Goal: Task Accomplishment & Management: Manage account settings

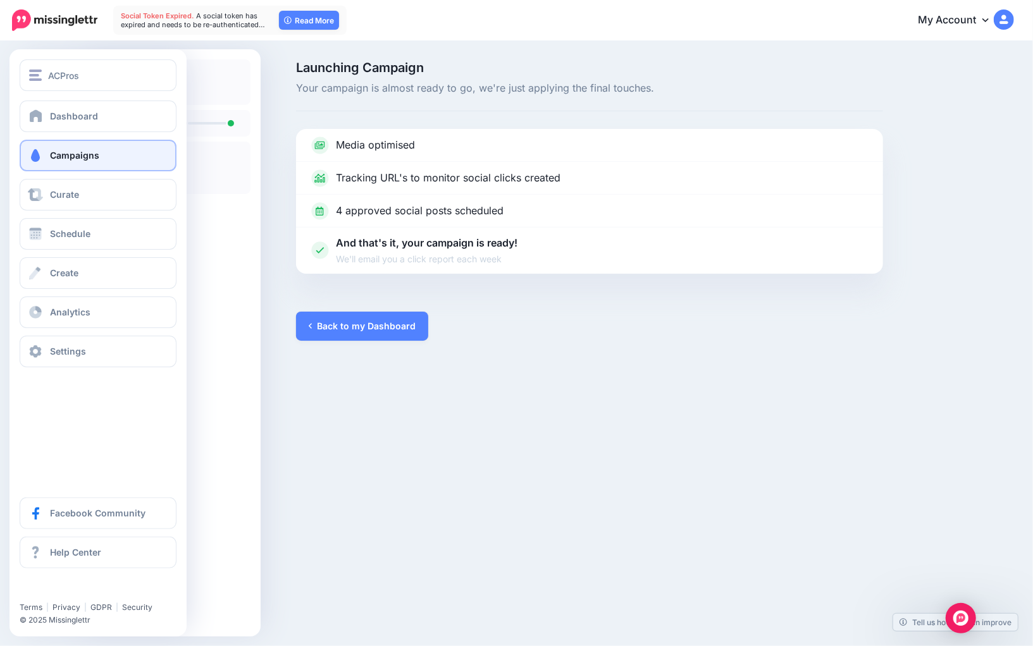
click at [40, 154] on span at bounding box center [35, 155] width 16 height 13
click at [41, 119] on span at bounding box center [36, 115] width 16 height 13
click at [65, 83] on button "ACPros" at bounding box center [98, 75] width 157 height 32
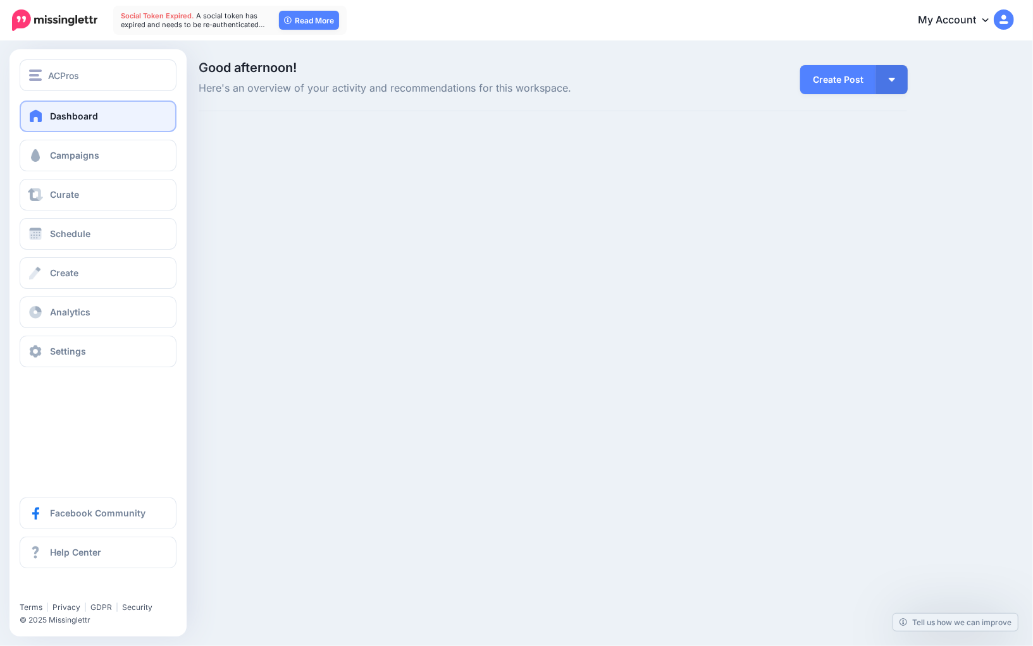
click at [52, 120] on span "Dashboard" at bounding box center [74, 116] width 48 height 11
click at [70, 84] on button "ACPros" at bounding box center [98, 75] width 157 height 32
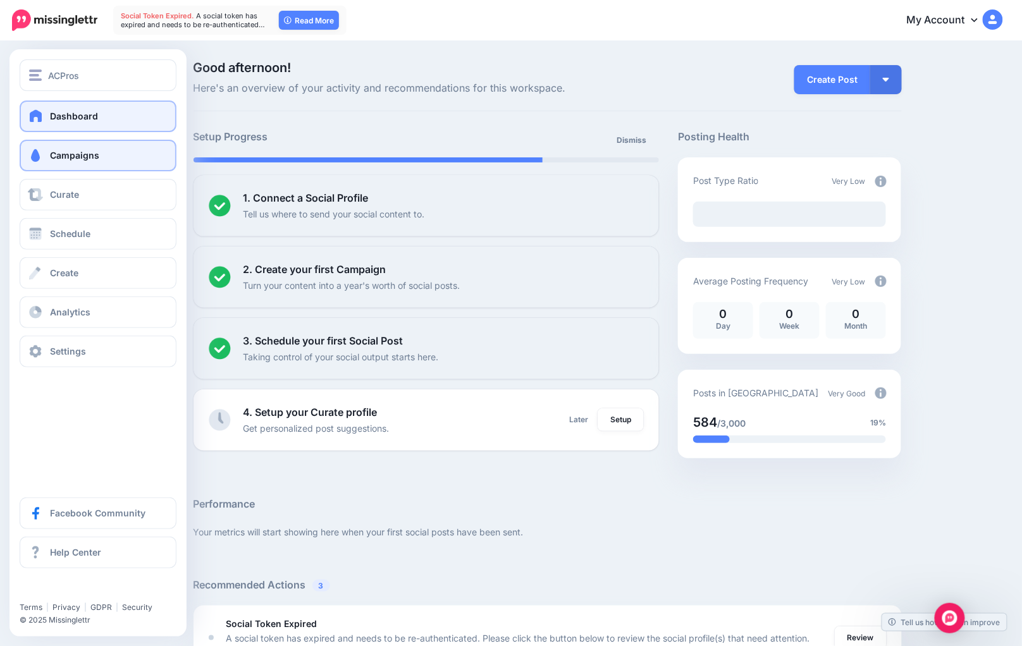
click at [48, 165] on link "Campaigns" at bounding box center [98, 156] width 157 height 32
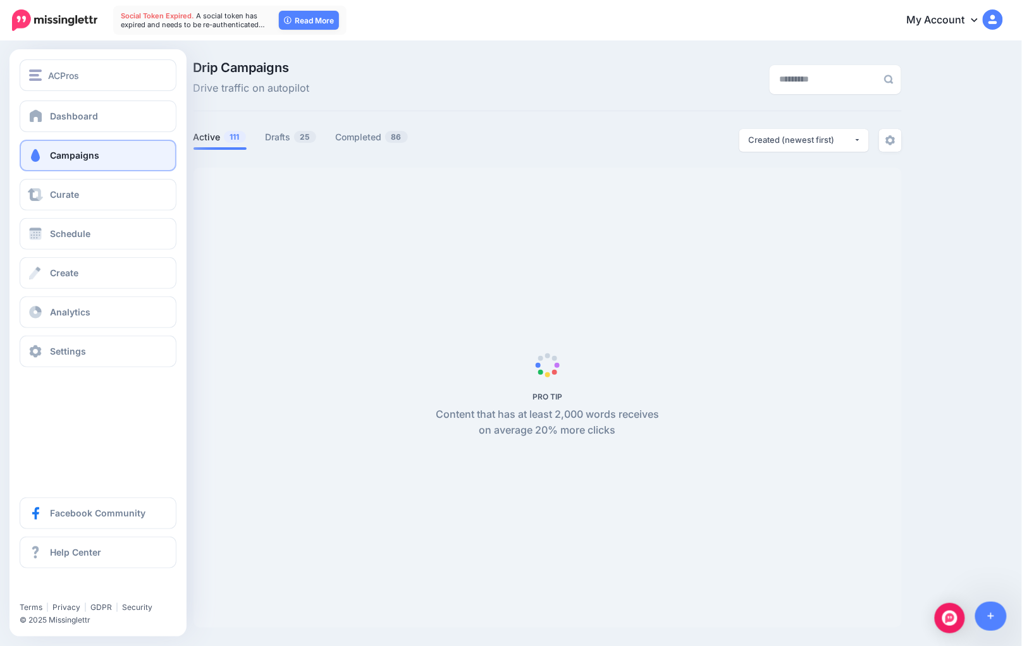
click at [48, 163] on link "Campaigns" at bounding box center [98, 156] width 157 height 32
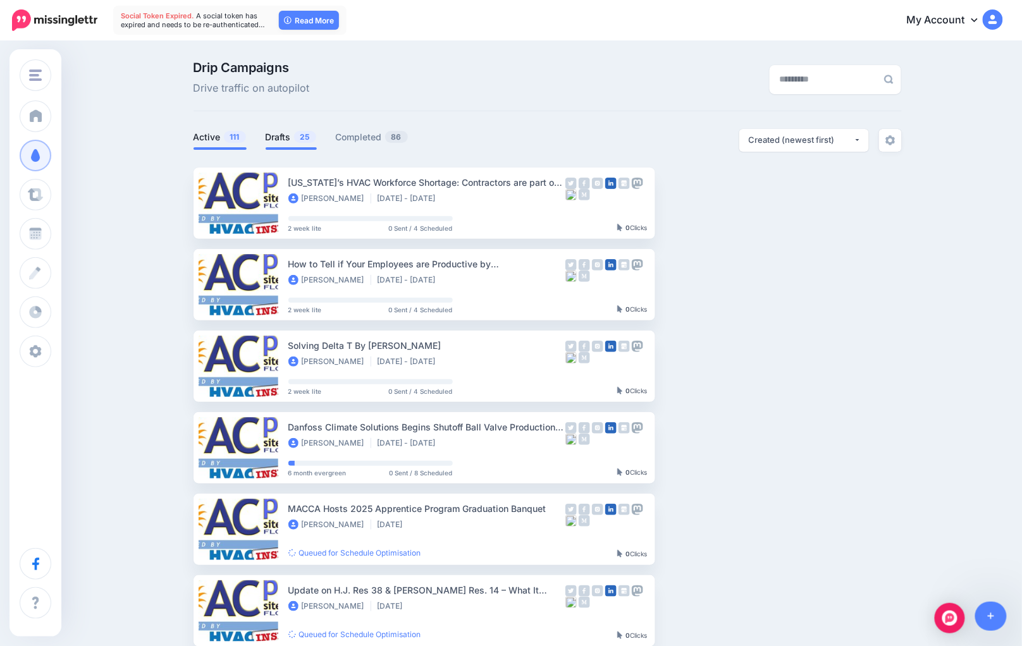
click at [289, 135] on link "Drafts 25" at bounding box center [291, 137] width 51 height 15
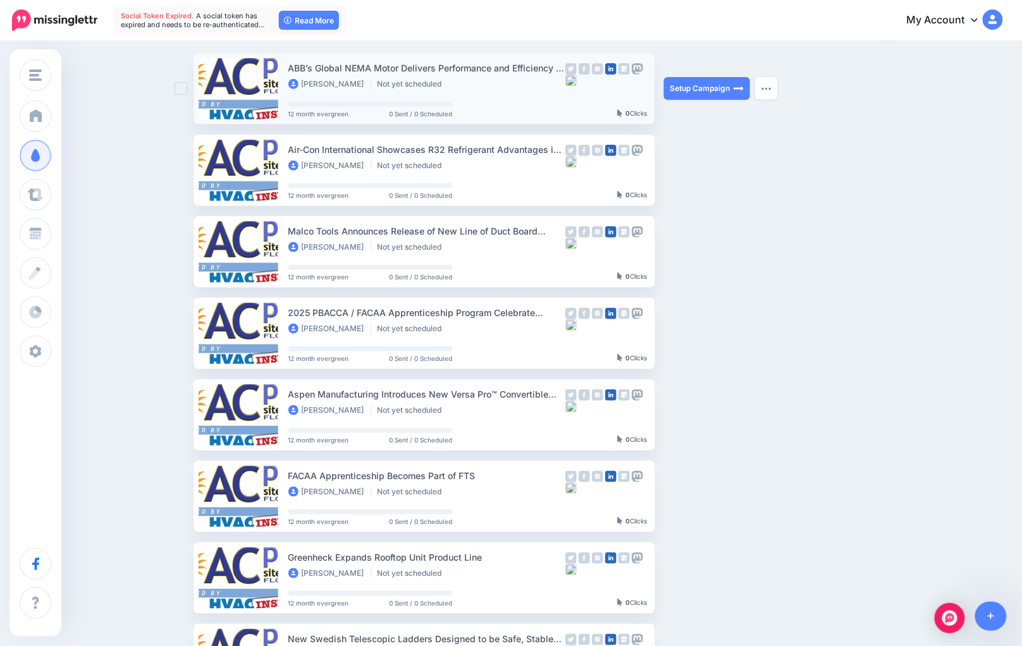
scroll to position [116, 0]
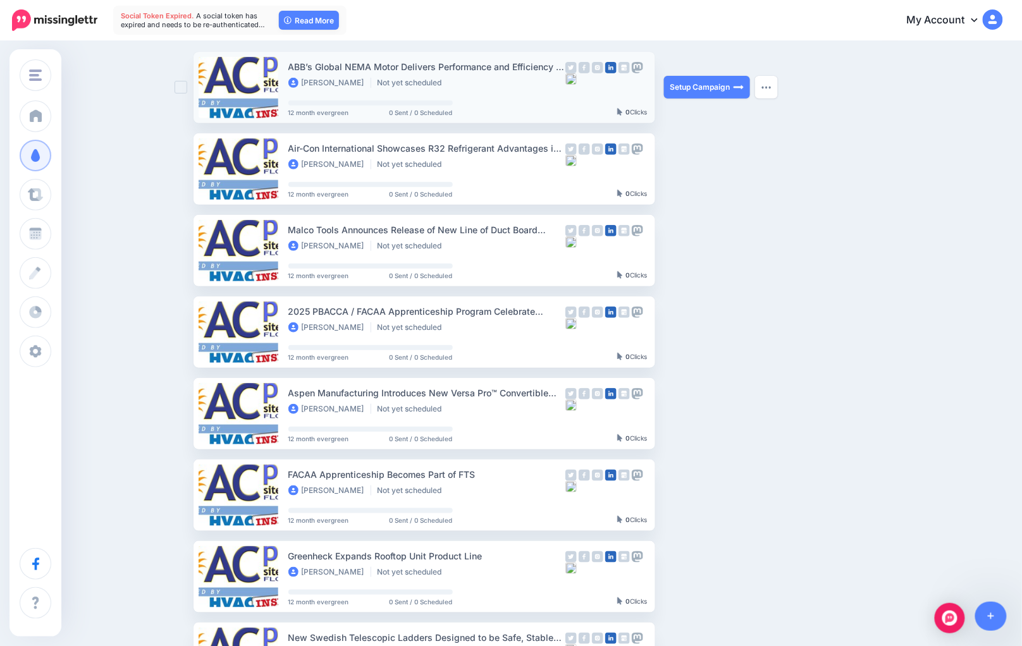
click at [455, 156] on div "Air-Con International Showcases R32 Refrigerant Advantages in TOSOT Product Lin…" at bounding box center [426, 156] width 277 height 30
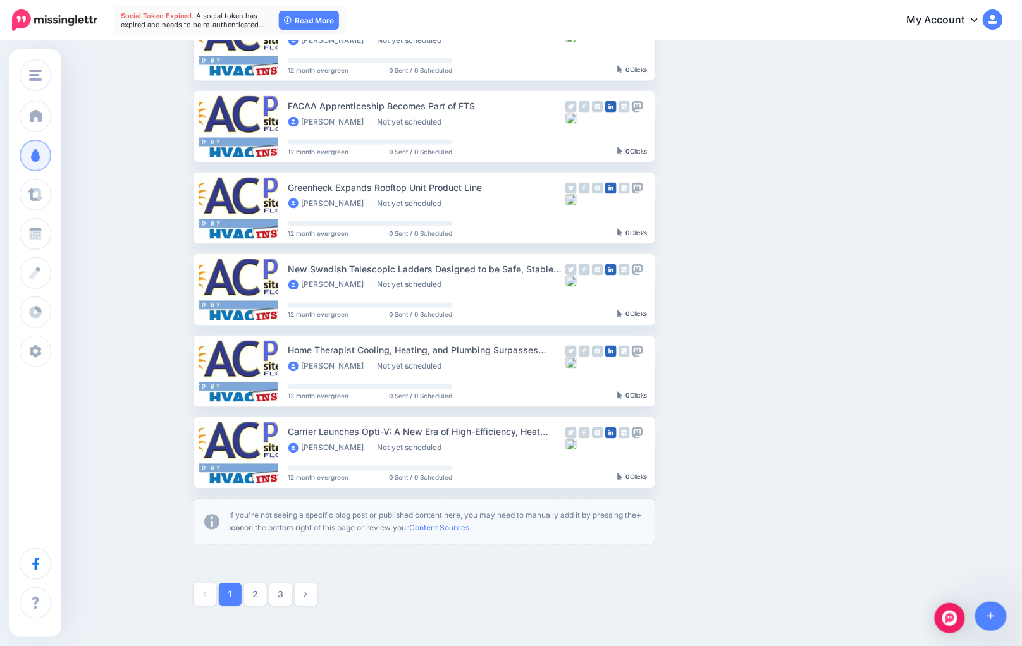
scroll to position [485, 0]
click at [259, 586] on link "2" at bounding box center [255, 594] width 23 height 23
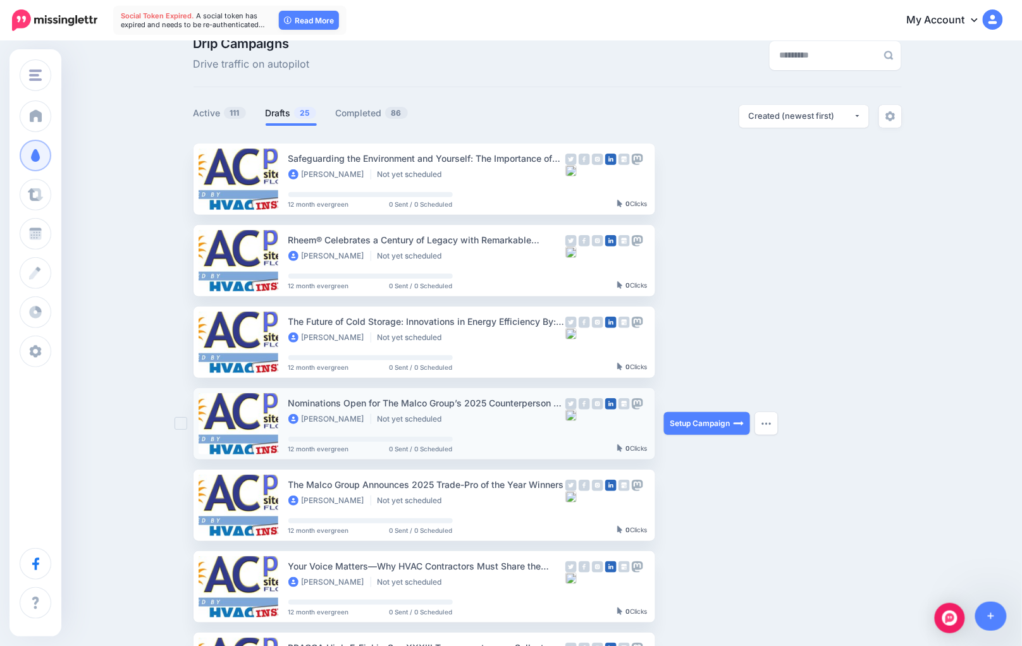
scroll to position [0, 0]
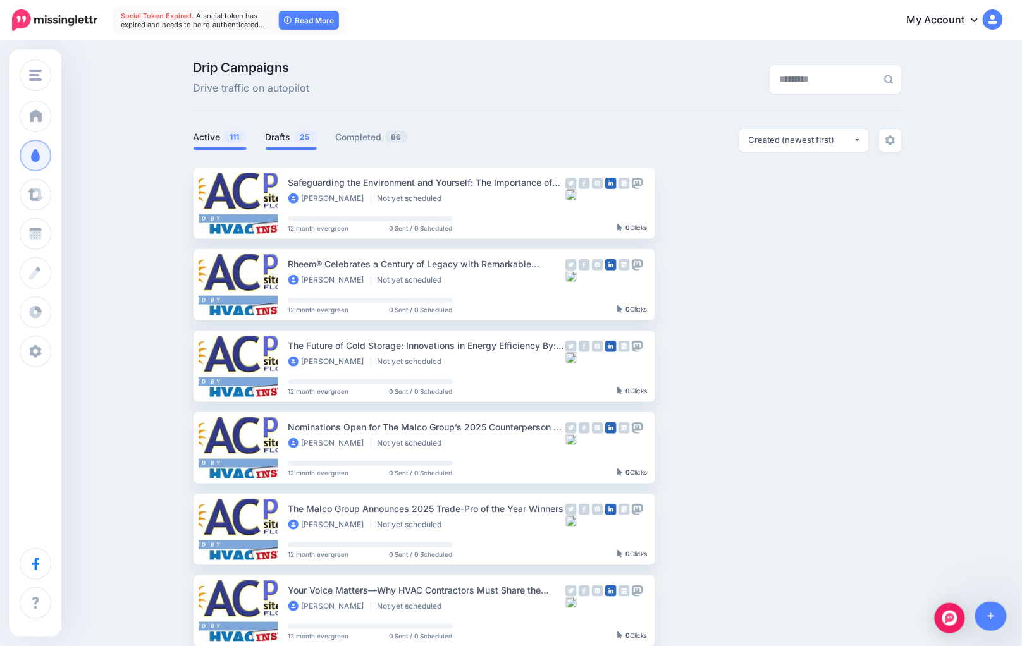
click at [206, 140] on link "Active 111" at bounding box center [219, 137] width 53 height 15
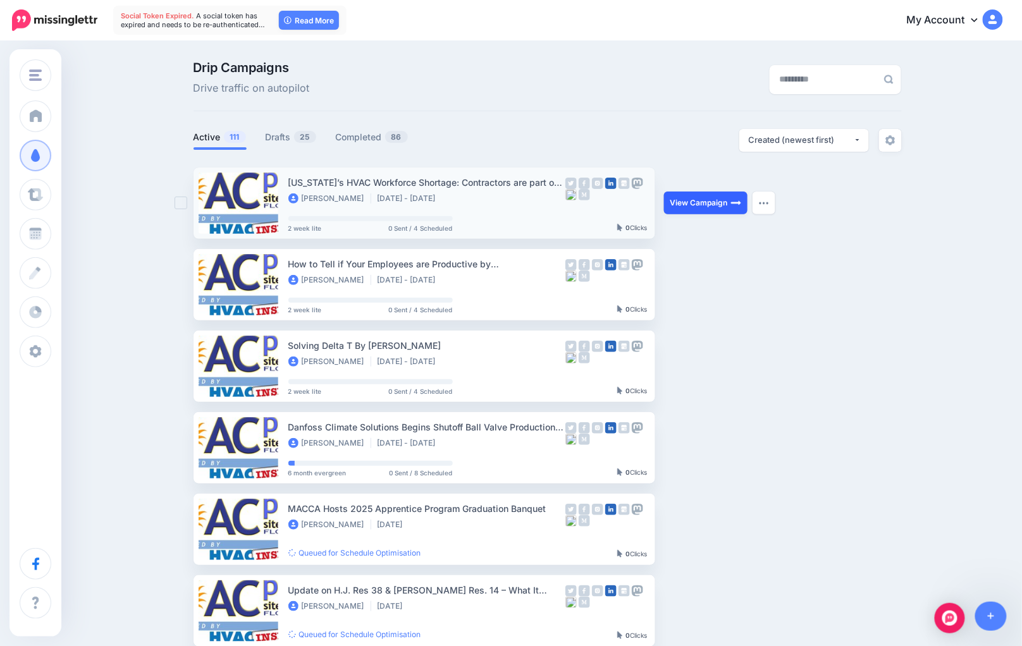
click at [674, 205] on link "View Campaign" at bounding box center [705, 203] width 83 height 23
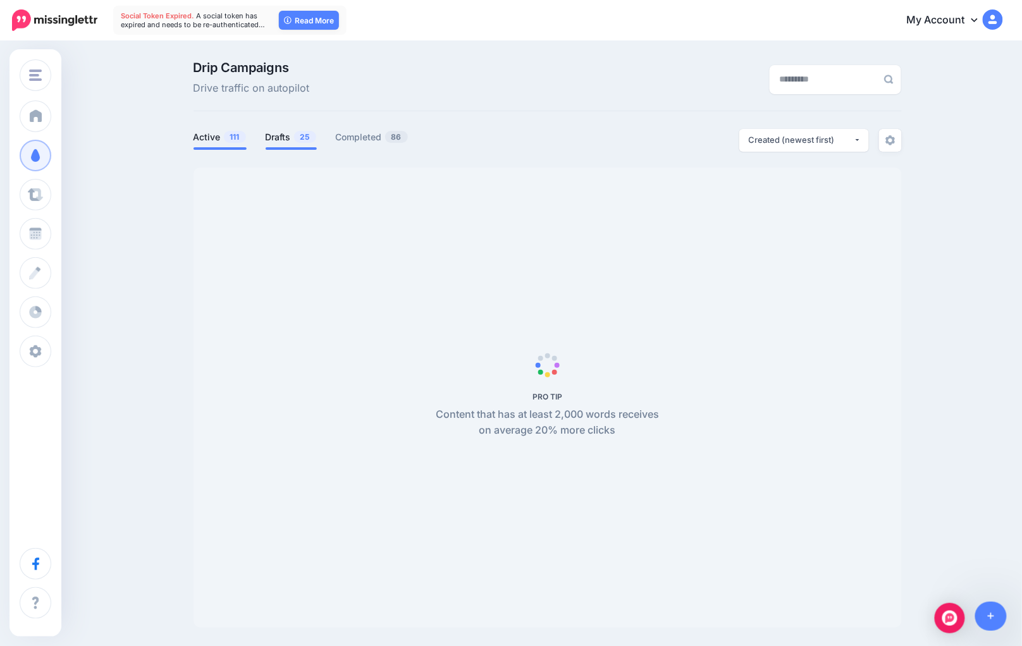
click at [276, 137] on link "Drafts 25" at bounding box center [291, 137] width 51 height 15
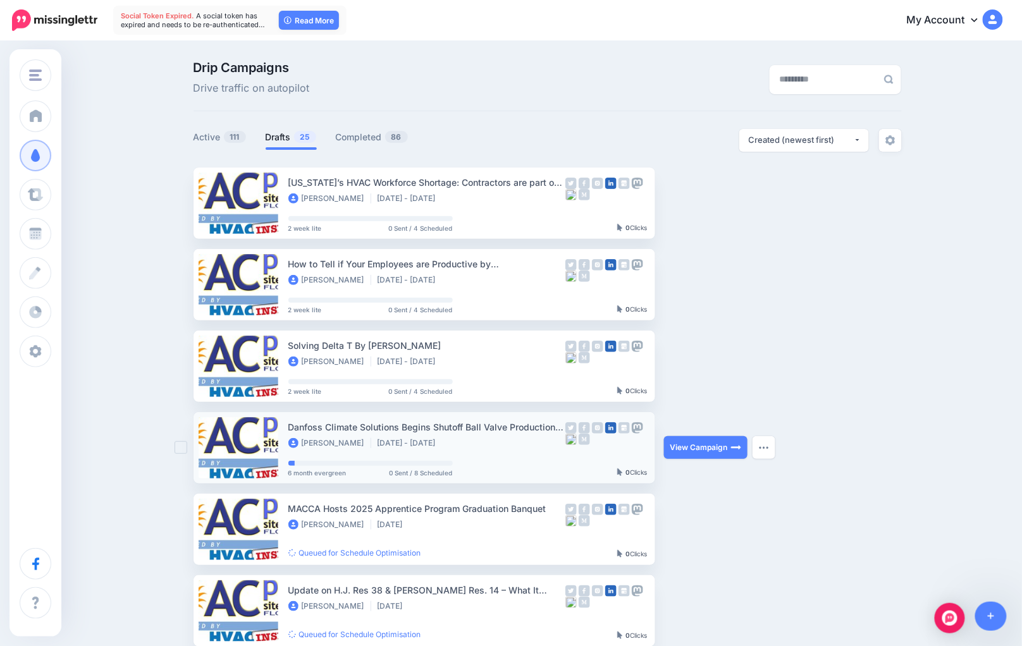
scroll to position [514, 0]
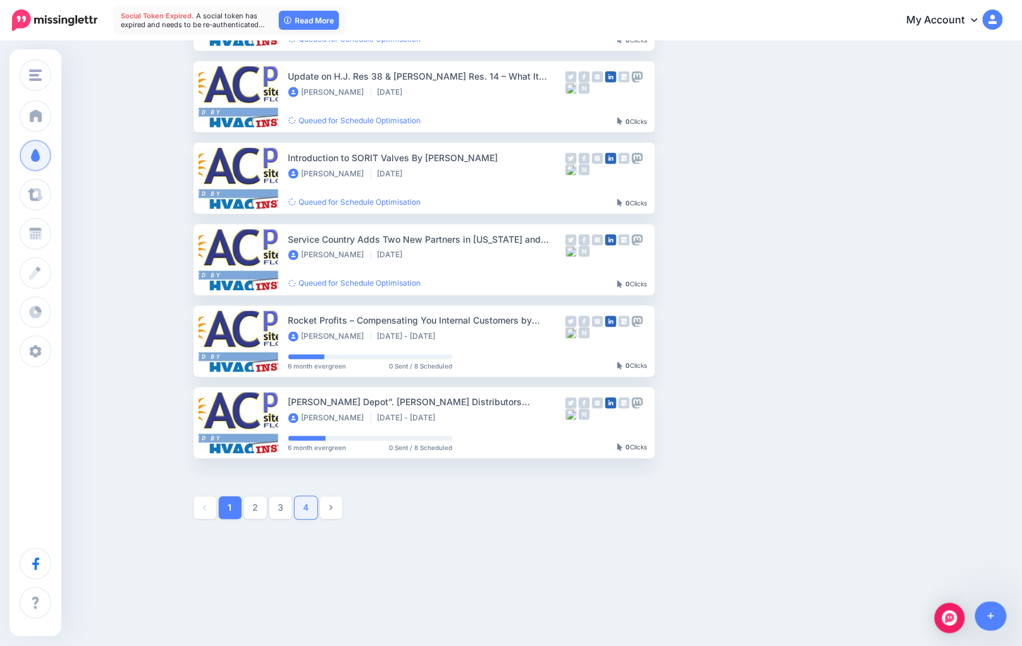
click at [303, 498] on link "4" at bounding box center [306, 508] width 23 height 23
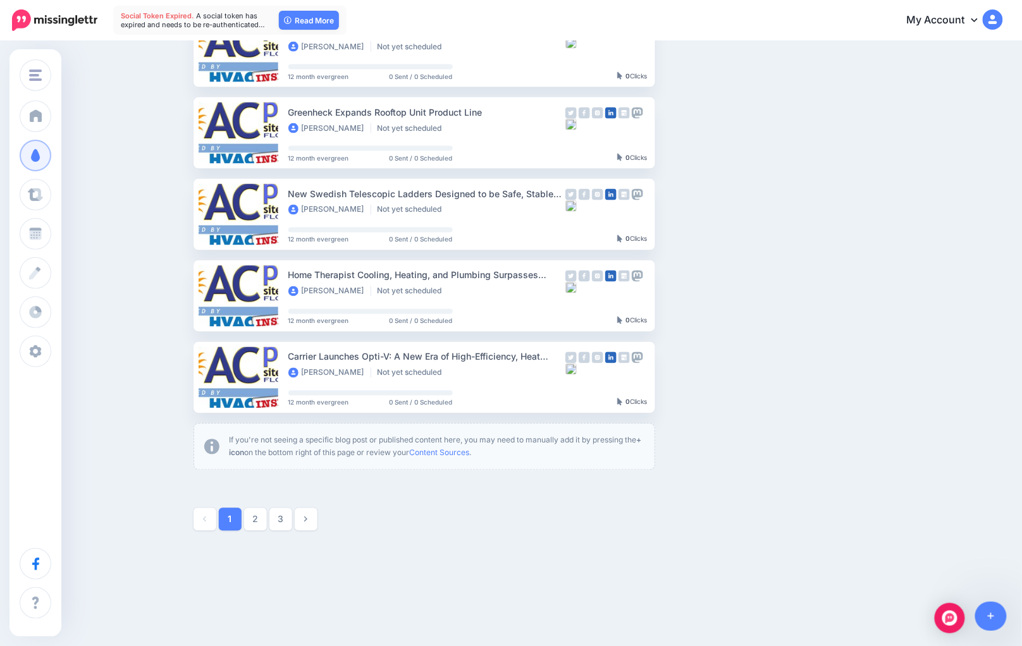
scroll to position [570, 0]
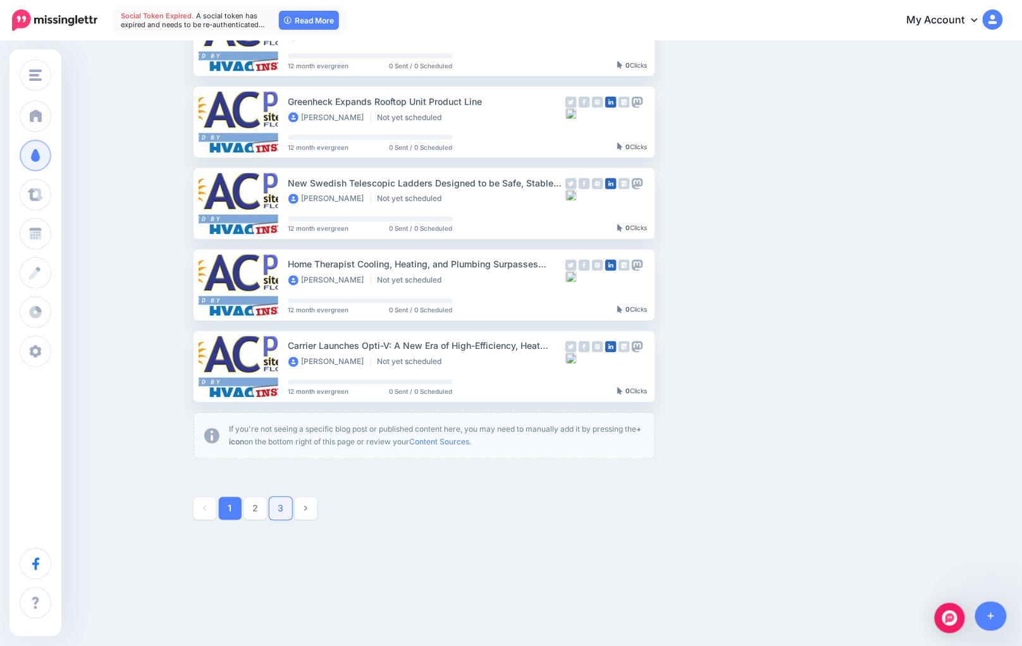
click at [286, 498] on link "3" at bounding box center [280, 509] width 23 height 23
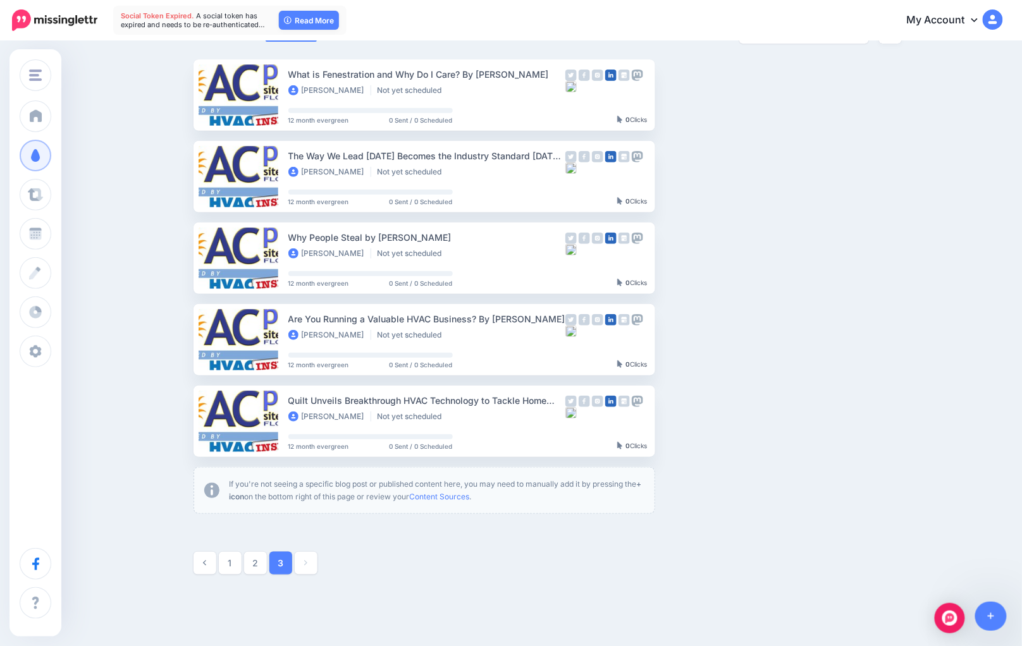
scroll to position [104, 0]
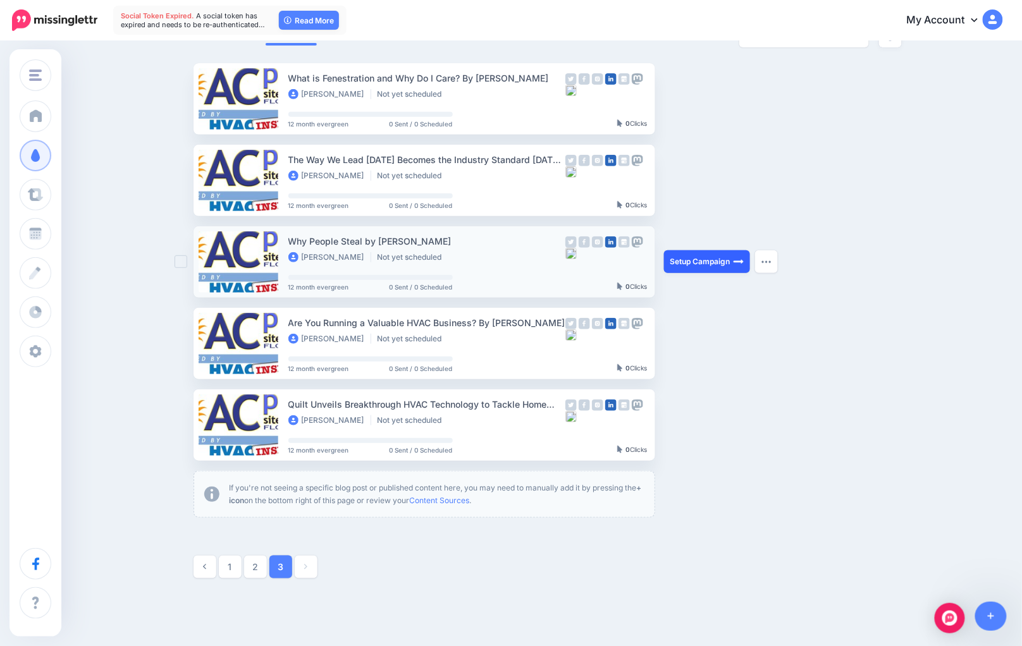
click at [715, 254] on link "Setup Campaign" at bounding box center [707, 261] width 86 height 23
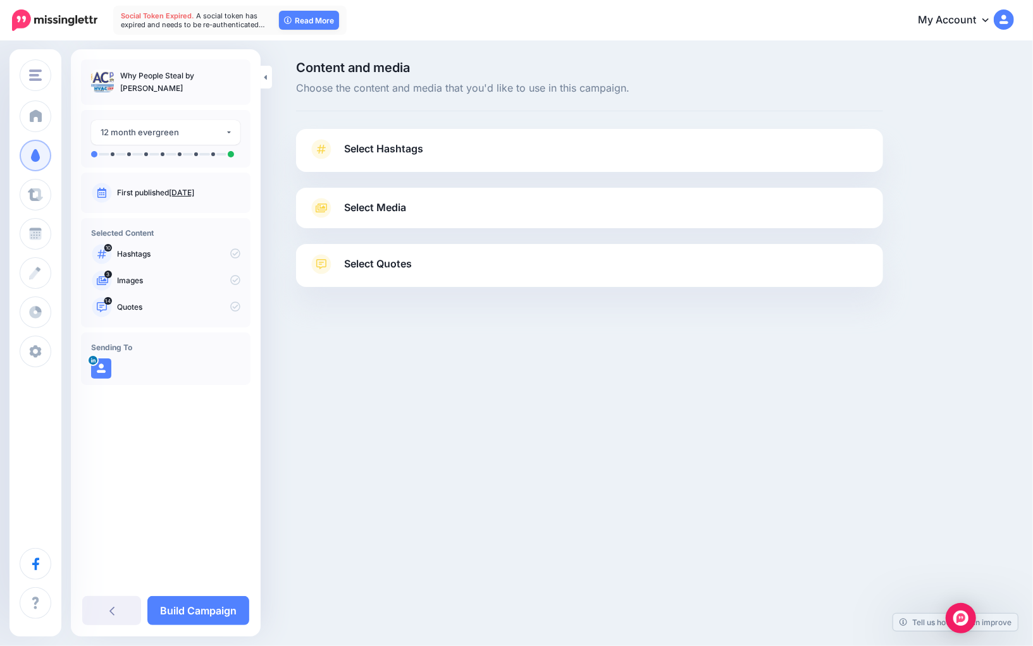
click at [348, 159] on link "Select Hashtags" at bounding box center [590, 155] width 562 height 33
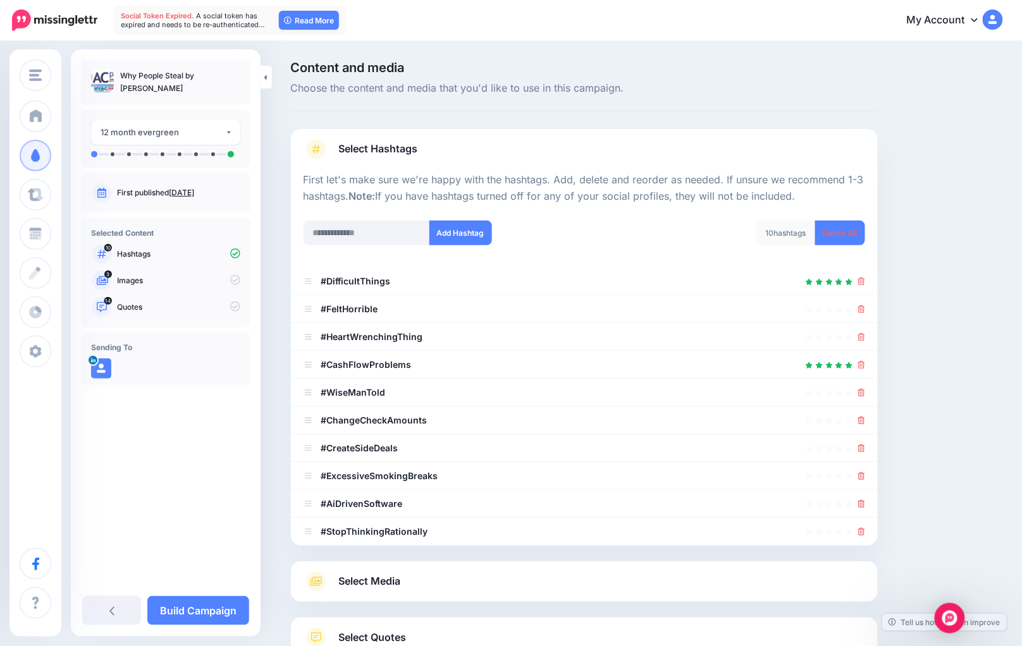
click at [348, 159] on link "Select Hashtags" at bounding box center [585, 155] width 562 height 33
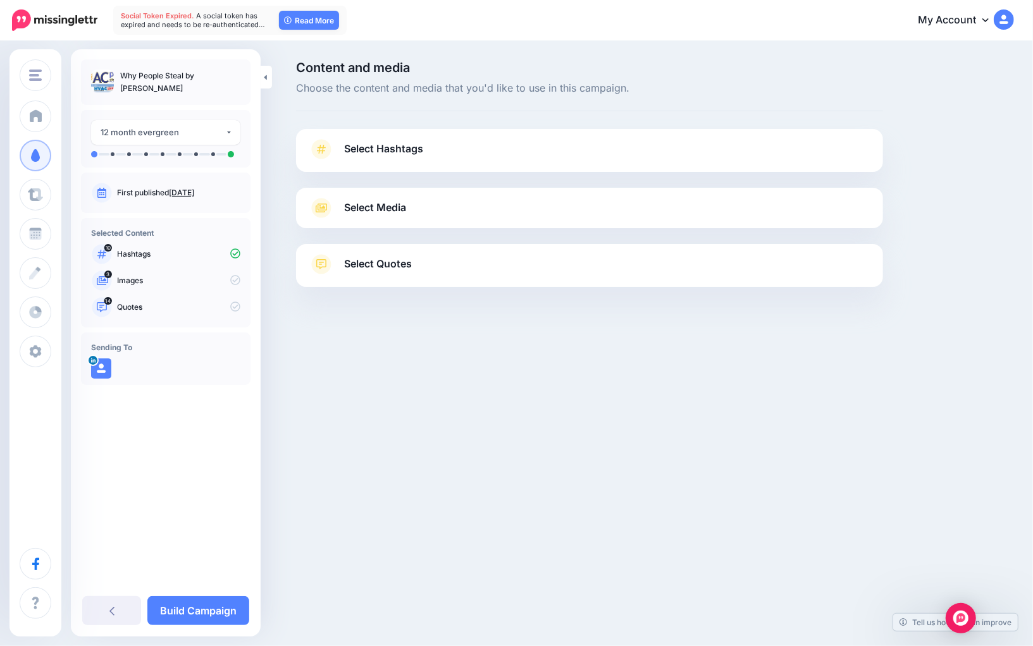
click at [364, 206] on span "Select Media" at bounding box center [375, 207] width 62 height 17
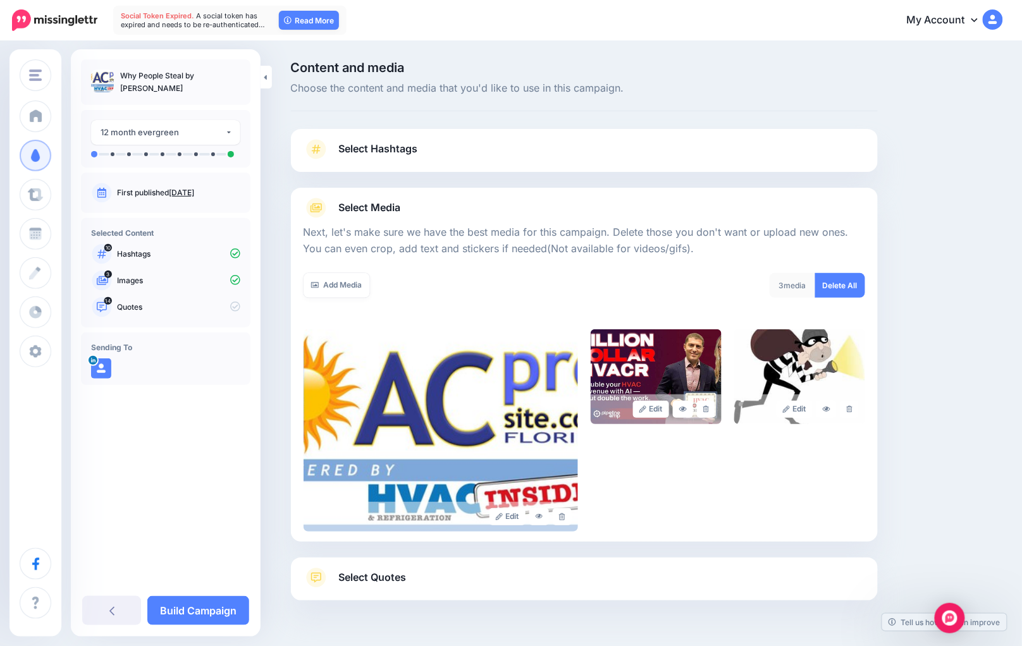
click at [364, 206] on span "Select Media" at bounding box center [370, 207] width 62 height 17
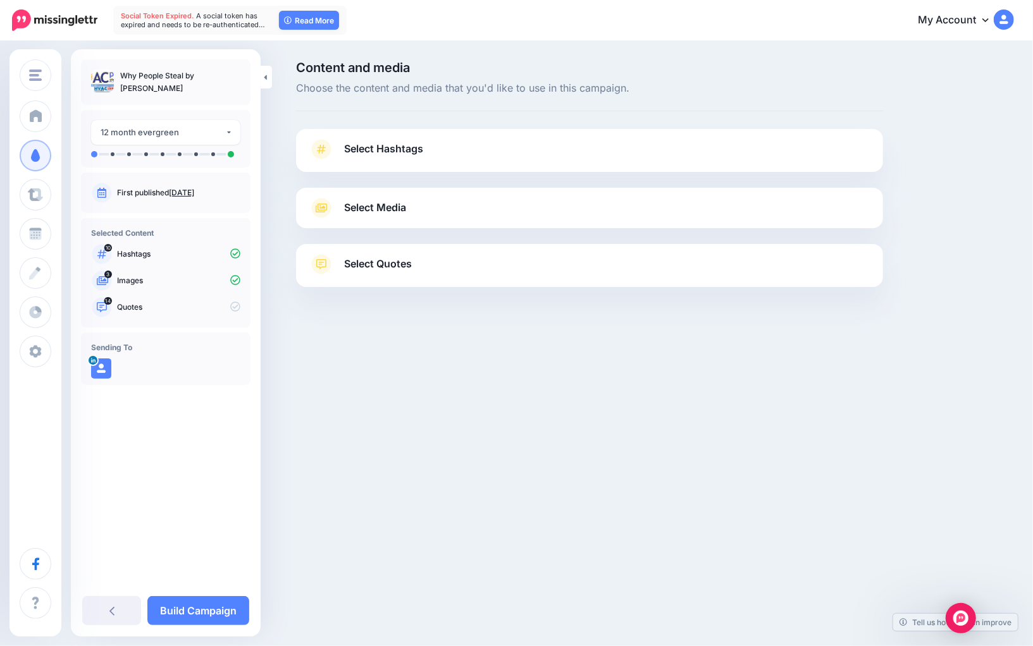
click at [376, 262] on span "Select Quotes" at bounding box center [378, 263] width 68 height 17
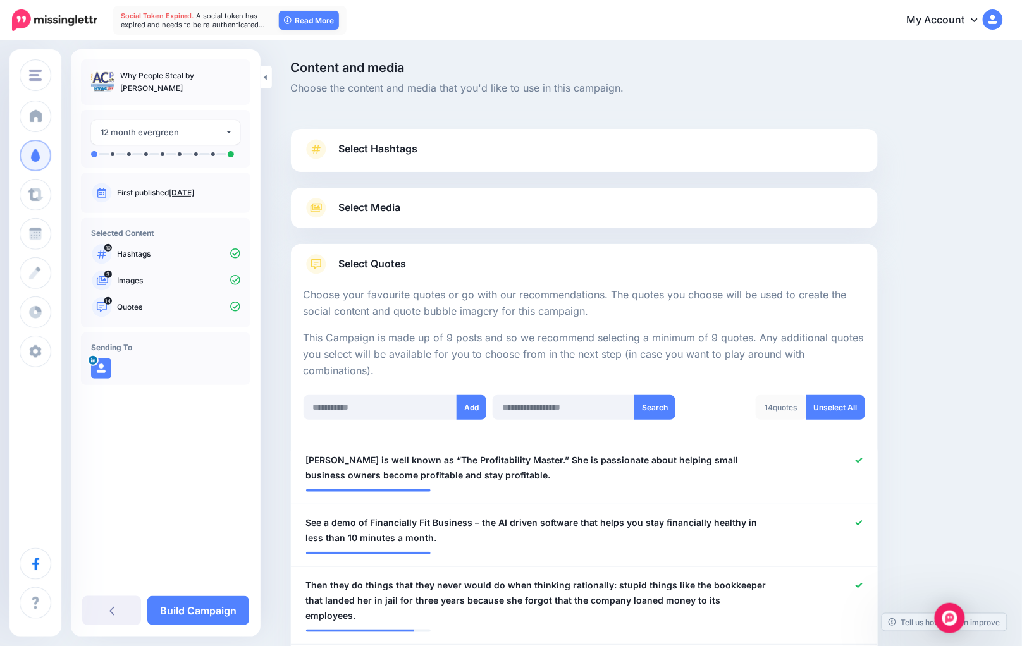
click at [376, 262] on span "Select Quotes" at bounding box center [373, 263] width 68 height 17
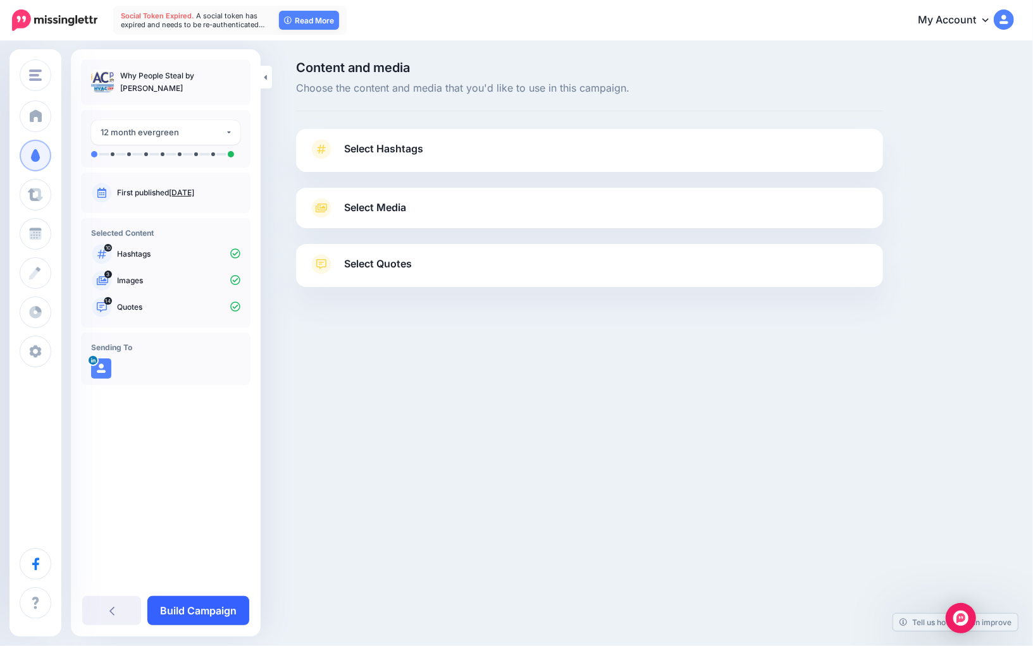
click at [229, 615] on link "Build Campaign" at bounding box center [198, 610] width 102 height 29
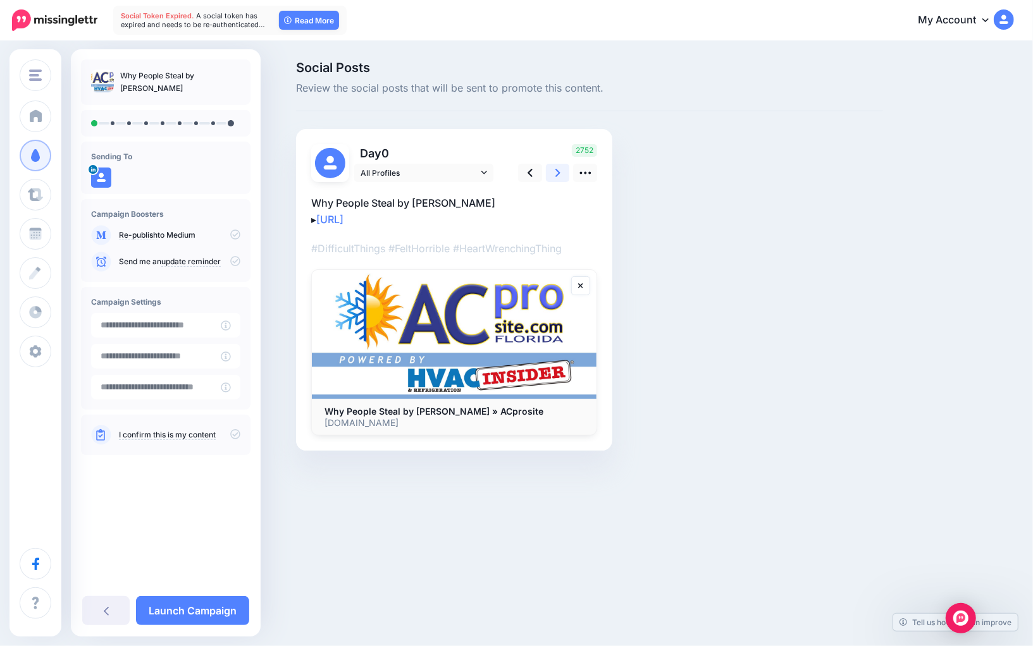
click at [558, 173] on icon at bounding box center [557, 173] width 5 height 8
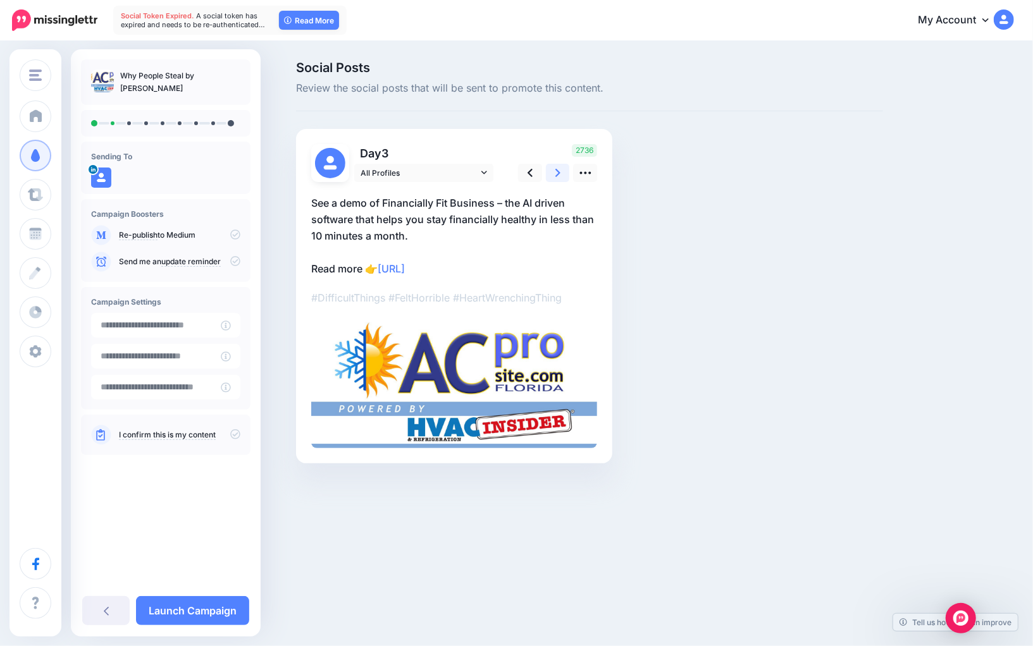
click at [558, 173] on icon at bounding box center [557, 173] width 5 height 8
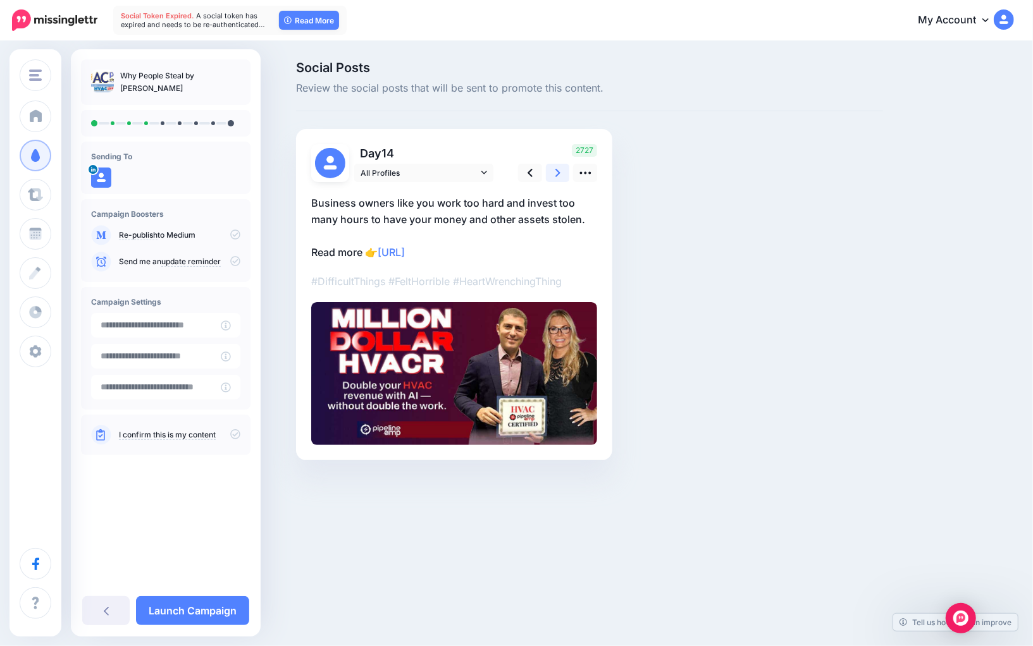
click at [558, 173] on icon at bounding box center [557, 173] width 5 height 8
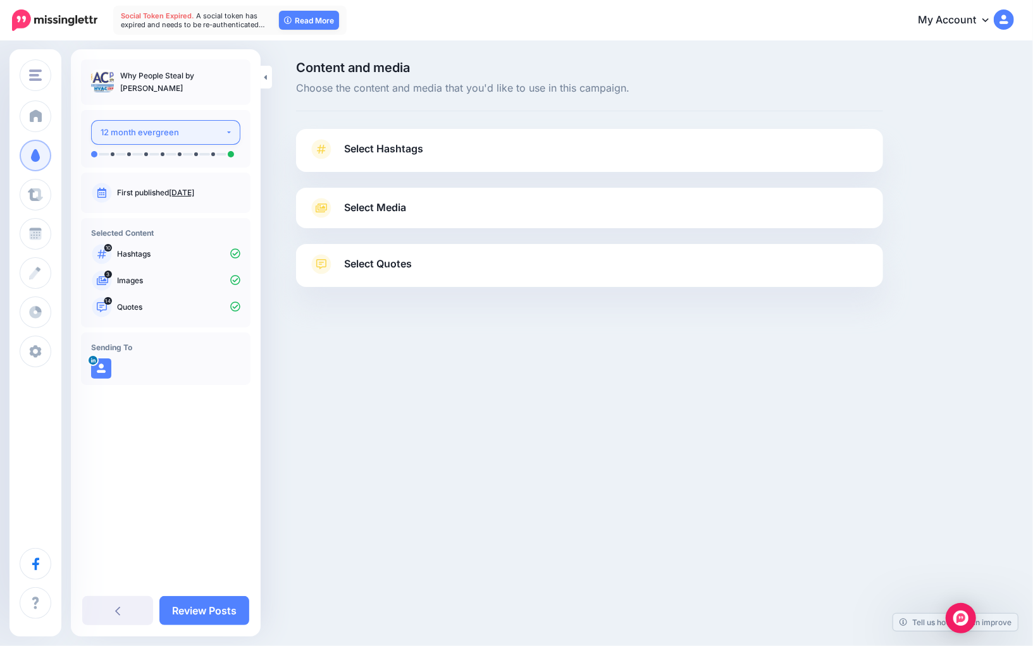
click at [236, 137] on button "12 month evergreen" at bounding box center [165, 132] width 149 height 25
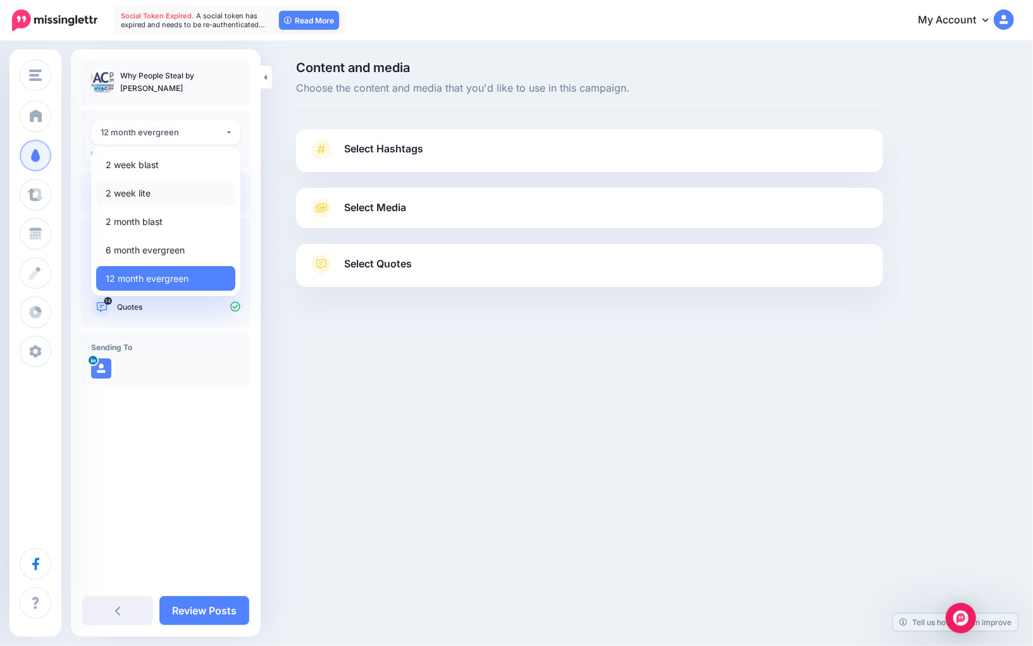
click at [113, 195] on span "2 week lite" at bounding box center [128, 193] width 45 height 15
select select "******"
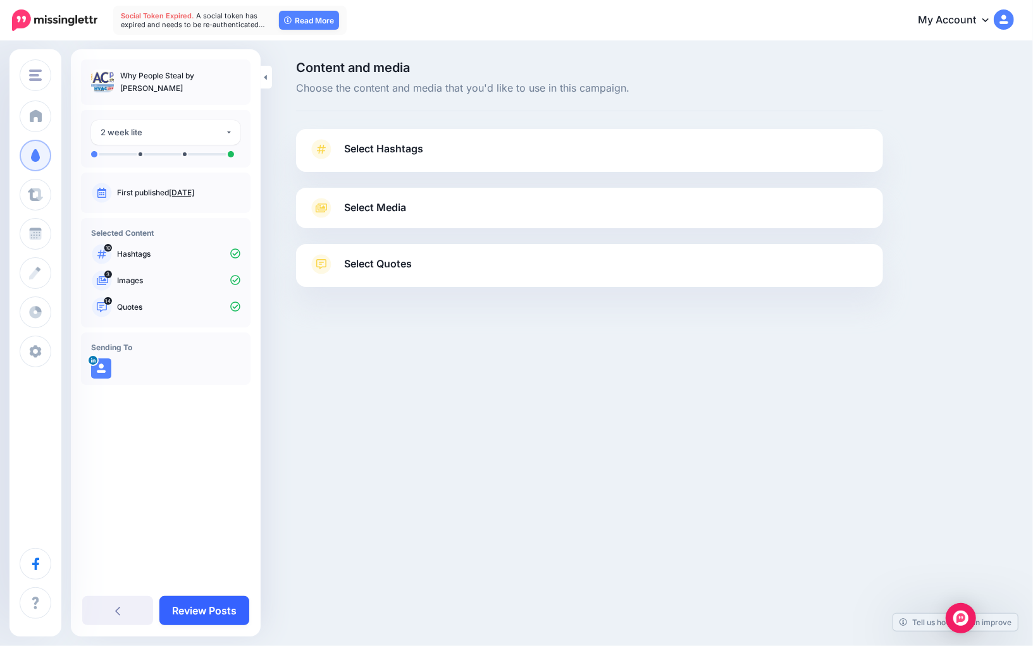
click at [197, 611] on link "Review Posts" at bounding box center [204, 610] width 90 height 29
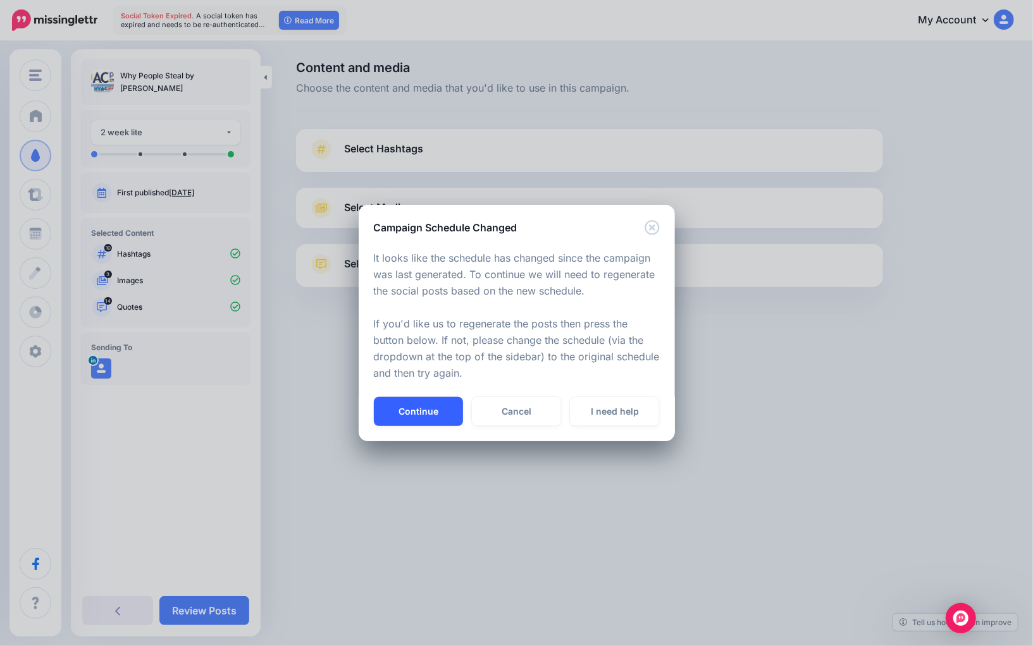
click at [445, 411] on button "Continue" at bounding box center [418, 411] width 89 height 29
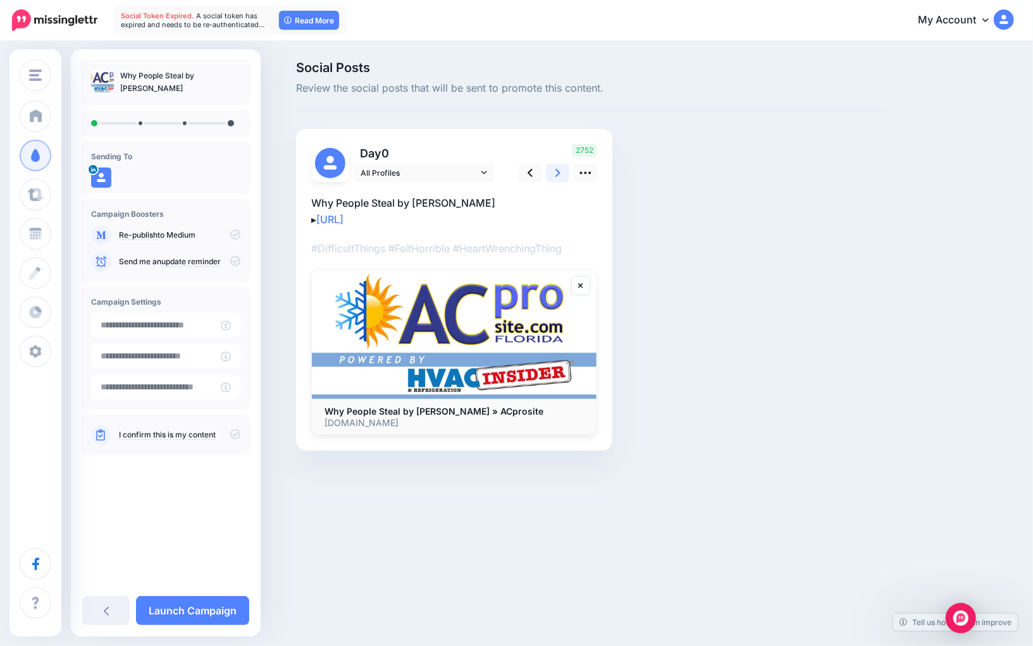
click at [560, 168] on icon at bounding box center [557, 172] width 5 height 13
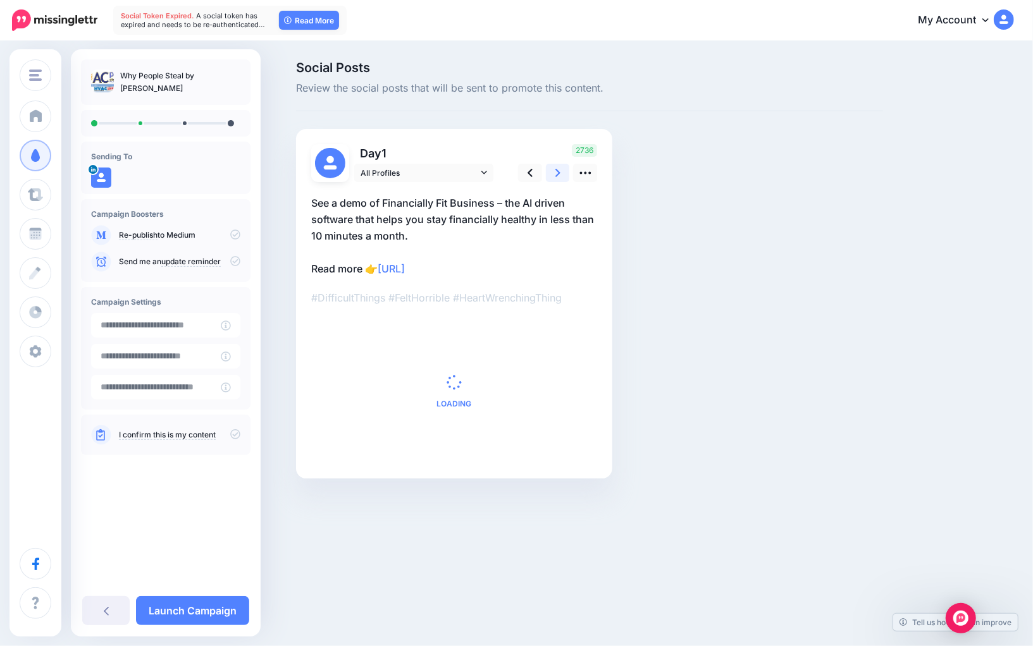
click at [560, 168] on icon at bounding box center [557, 172] width 5 height 13
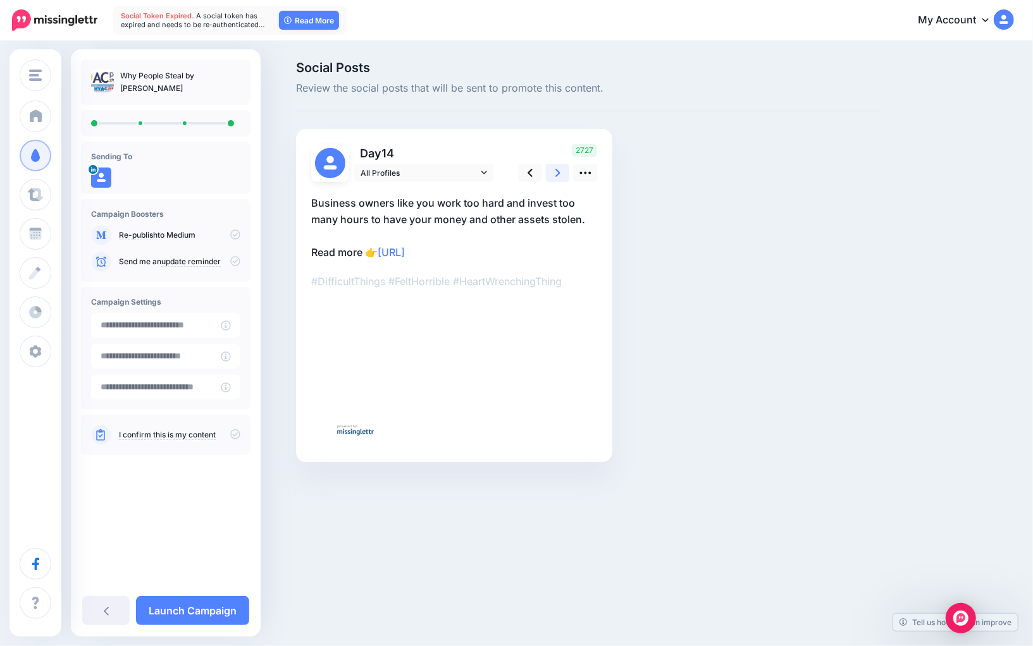
click at [560, 168] on icon at bounding box center [557, 172] width 5 height 13
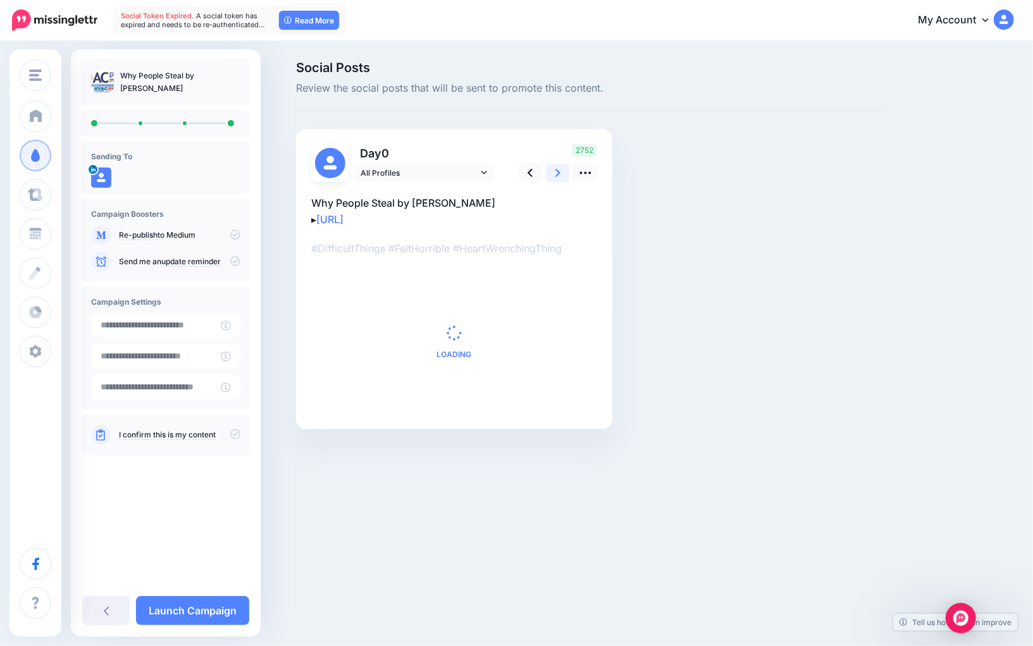
click at [560, 168] on icon at bounding box center [557, 172] width 5 height 13
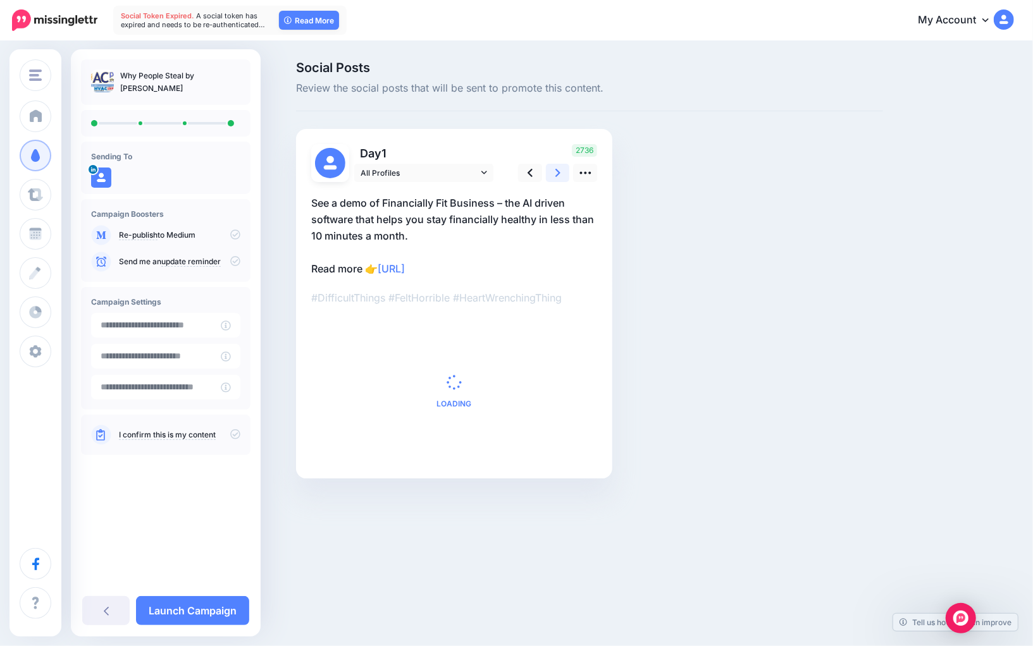
click at [560, 168] on icon at bounding box center [557, 172] width 5 height 13
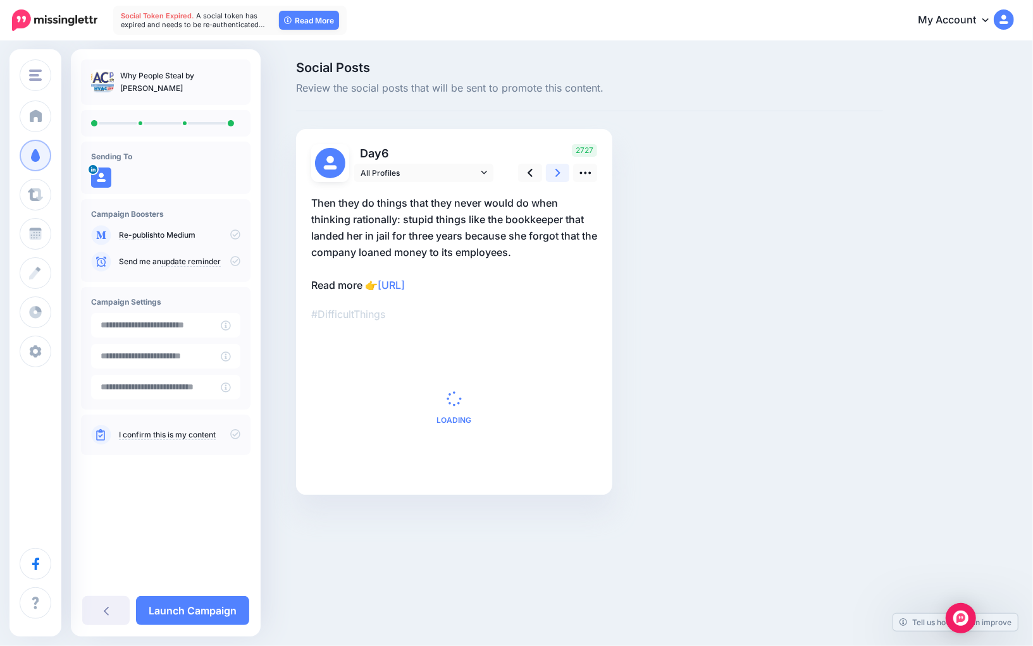
click at [560, 168] on icon at bounding box center [557, 172] width 5 height 13
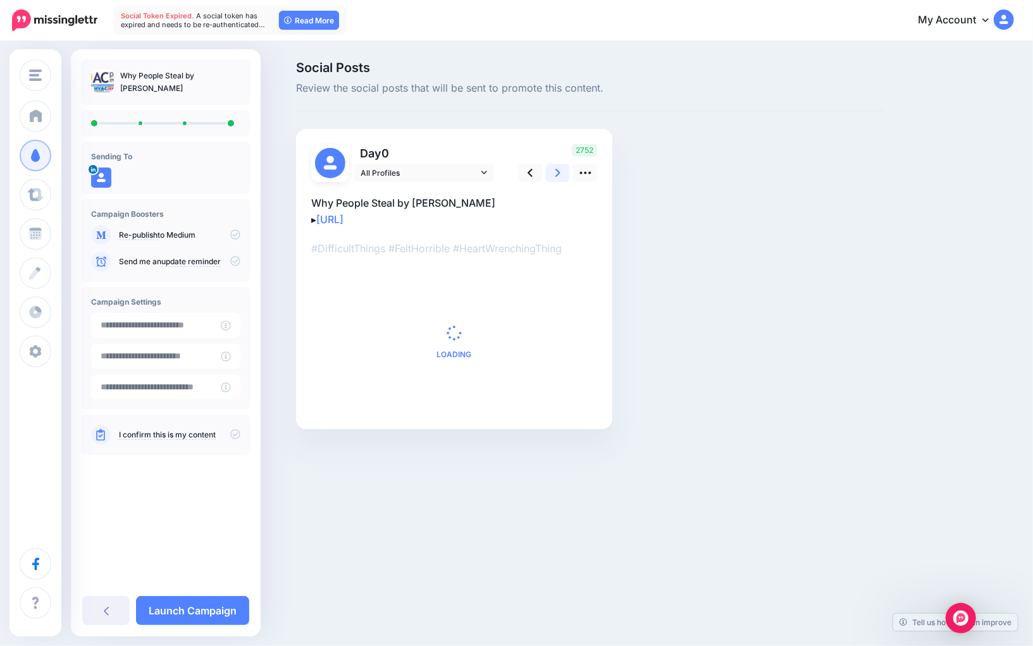
click at [560, 168] on icon at bounding box center [557, 172] width 5 height 13
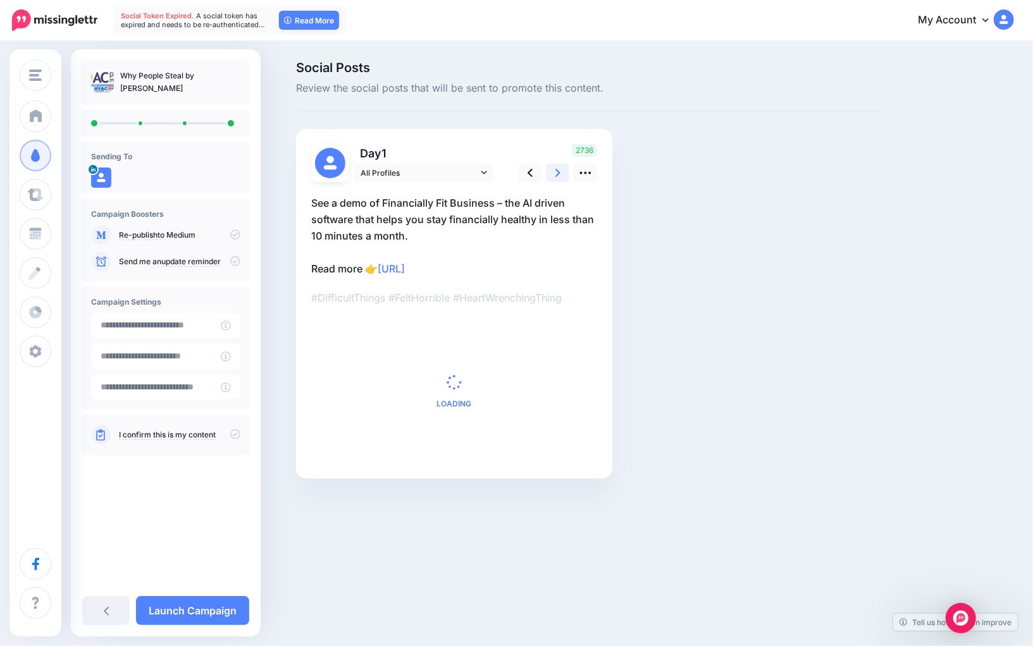
click at [560, 168] on icon at bounding box center [557, 172] width 5 height 13
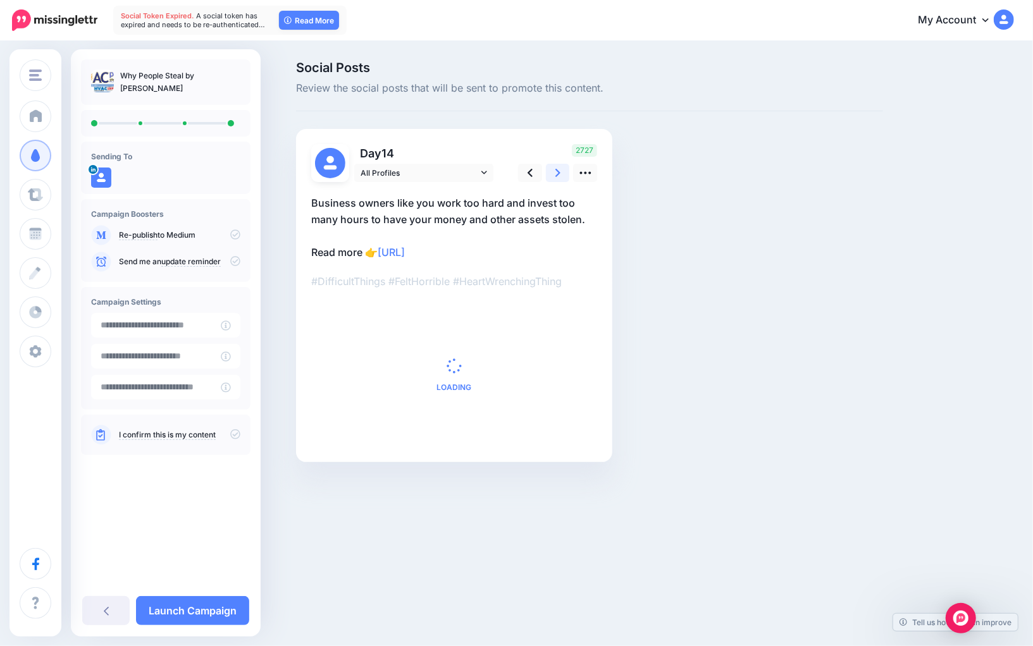
click at [560, 168] on icon at bounding box center [557, 172] width 5 height 13
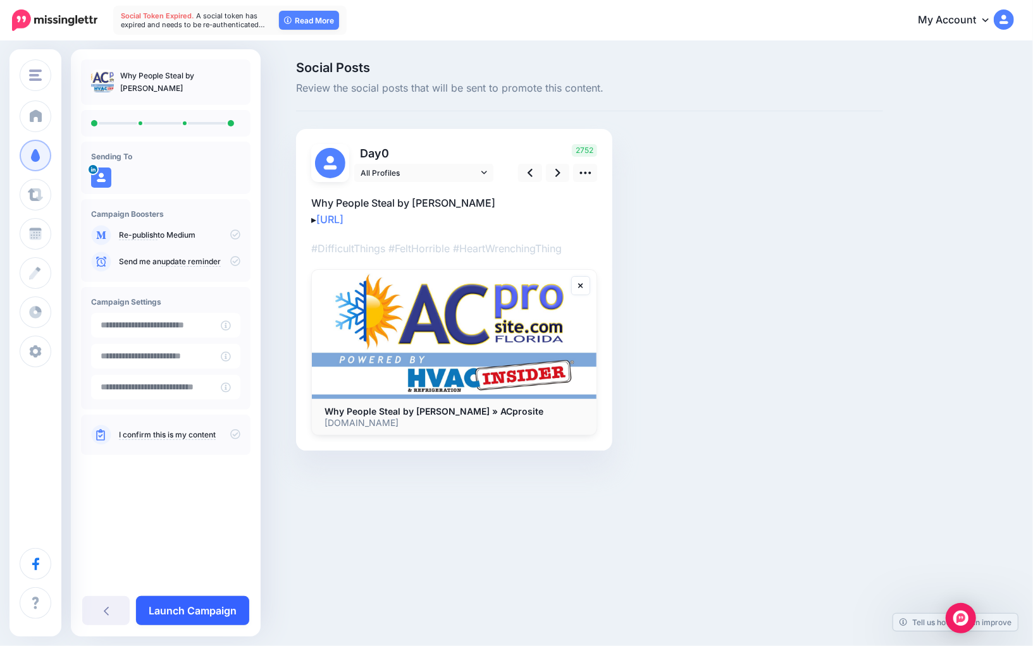
click at [183, 601] on link "Launch Campaign" at bounding box center [192, 610] width 113 height 29
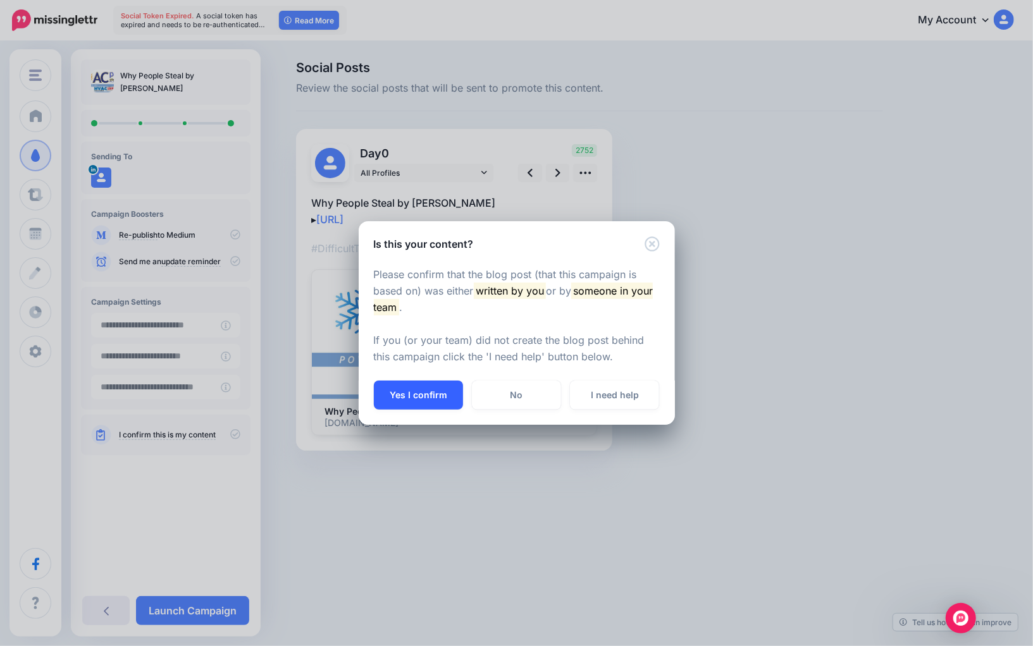
click at [388, 393] on button "Yes I confirm" at bounding box center [418, 395] width 89 height 29
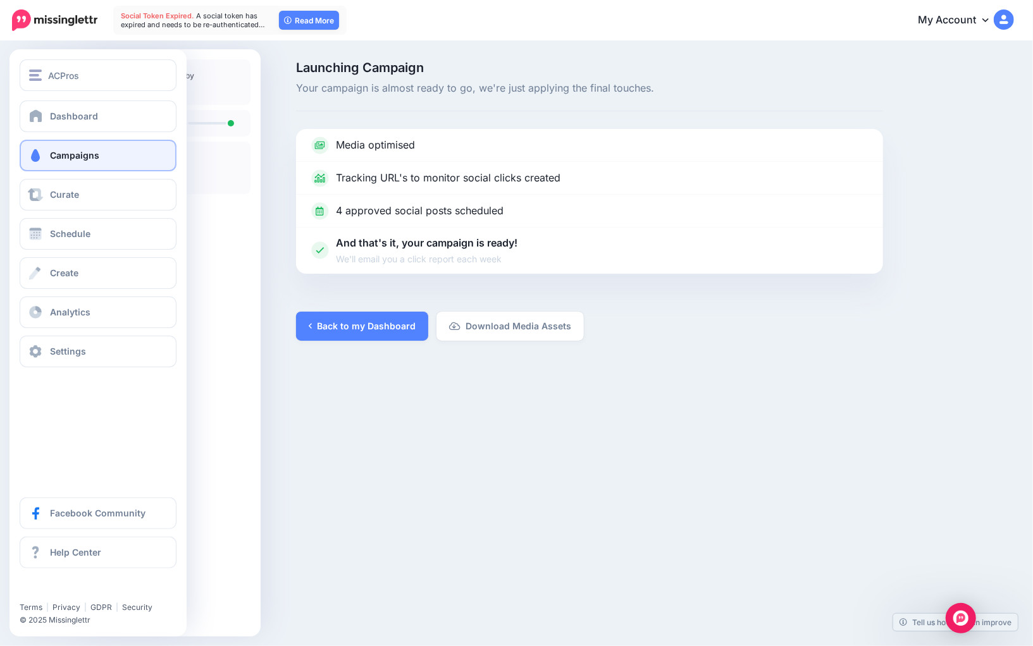
click at [94, 161] on link "Campaigns" at bounding box center [98, 156] width 157 height 32
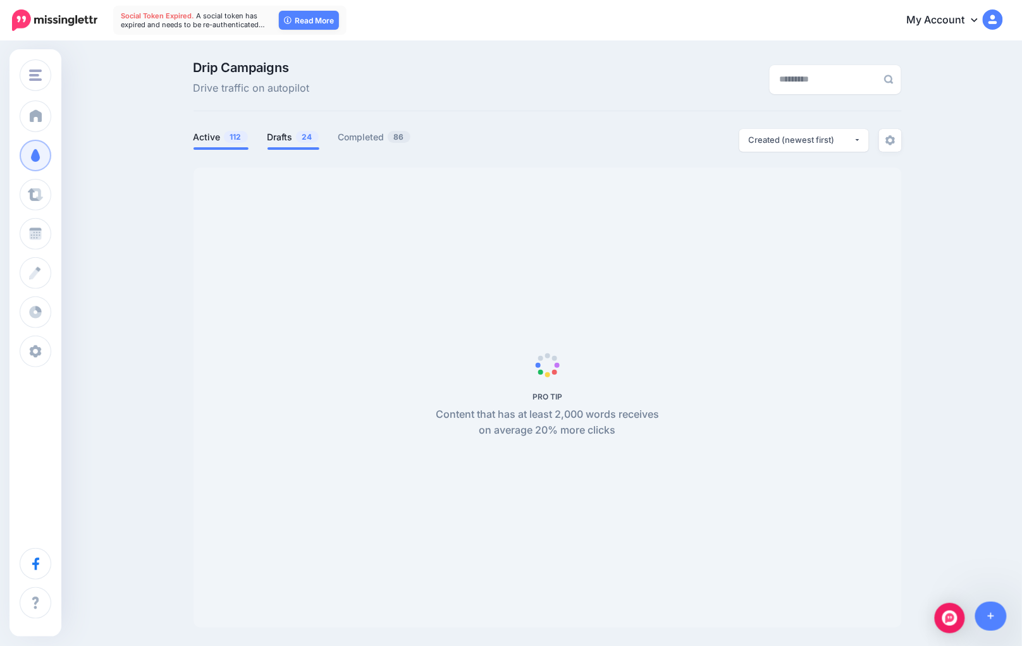
click at [292, 135] on link "Drafts 24" at bounding box center [293, 137] width 52 height 15
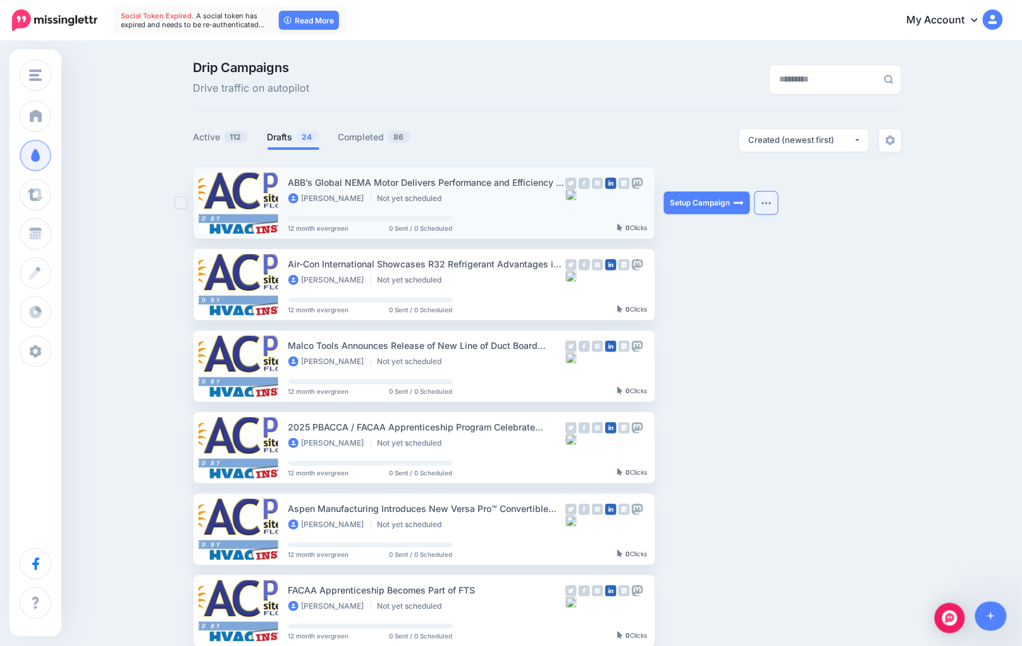
click at [771, 202] on img "button" at bounding box center [766, 203] width 10 height 4
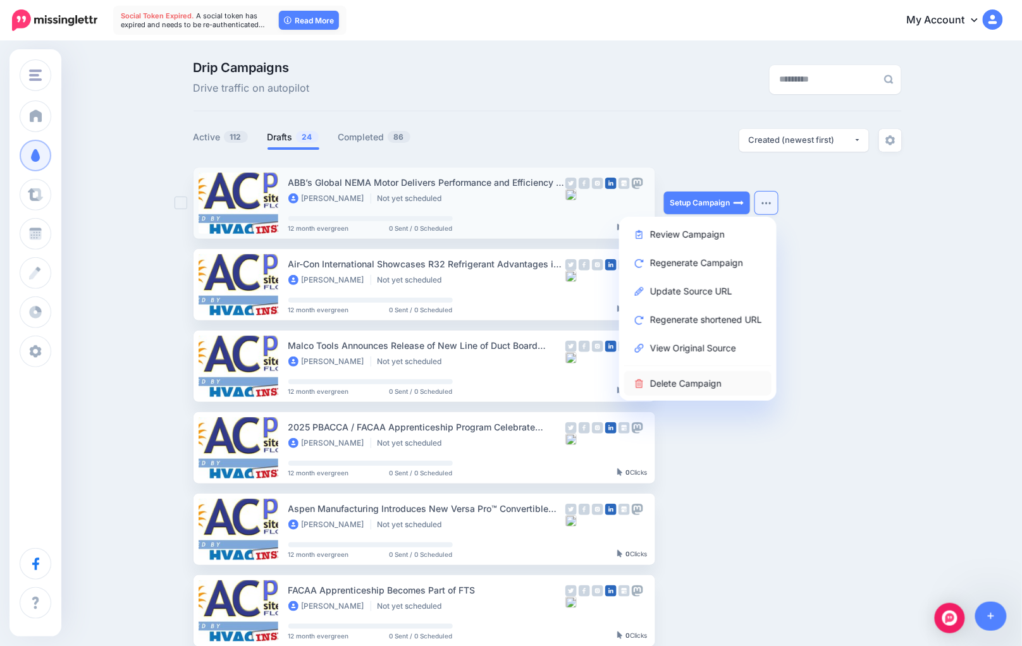
click at [729, 382] on link "Delete Campaign" at bounding box center [697, 383] width 147 height 25
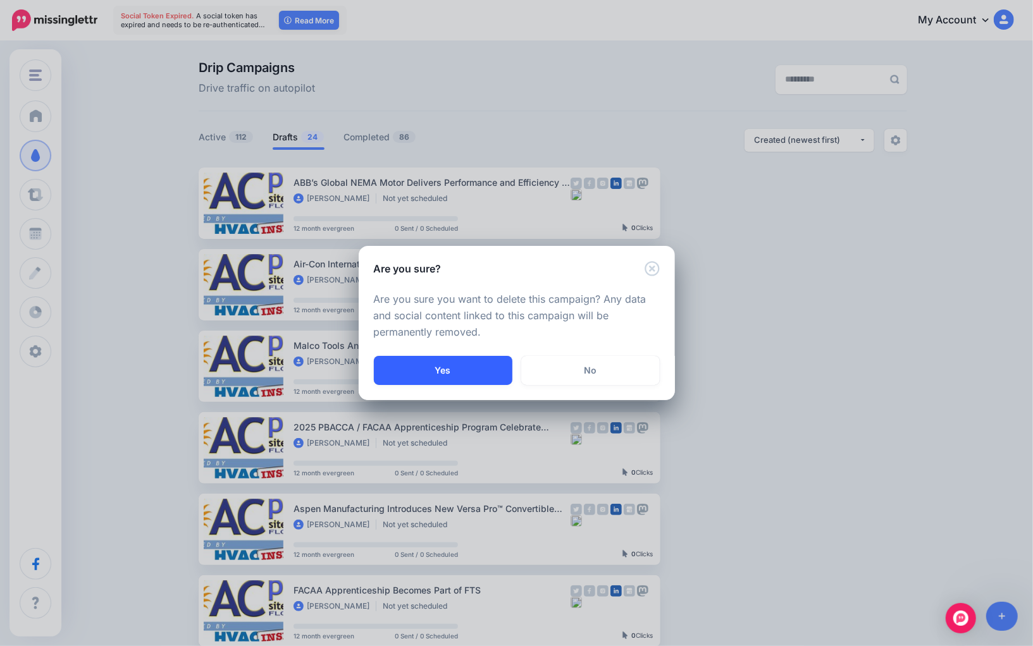
click at [492, 361] on button "Yes" at bounding box center [443, 370] width 138 height 29
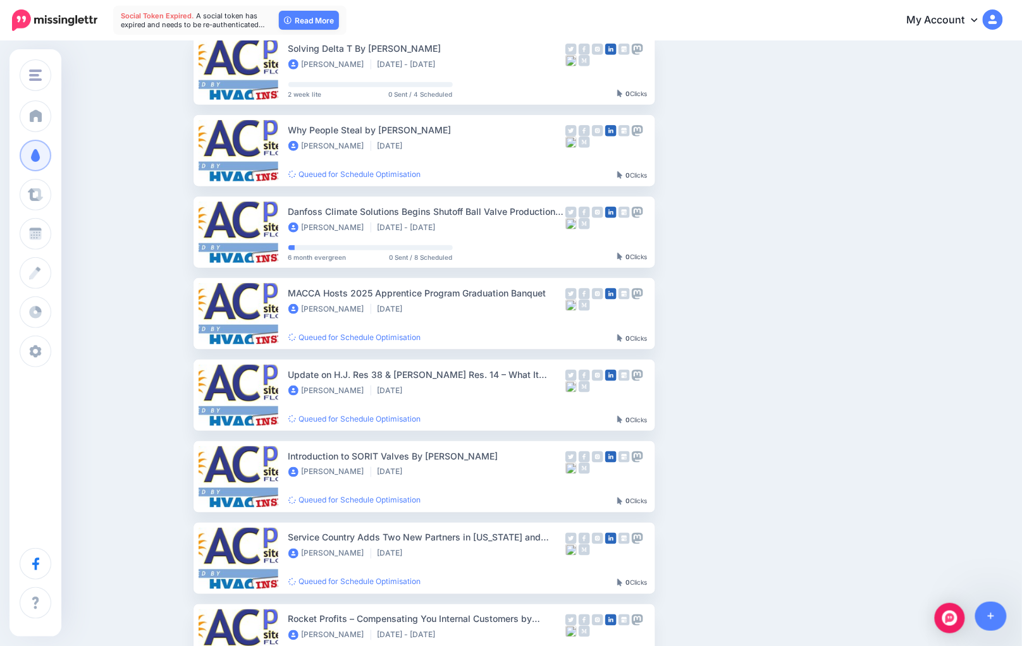
scroll to position [514, 0]
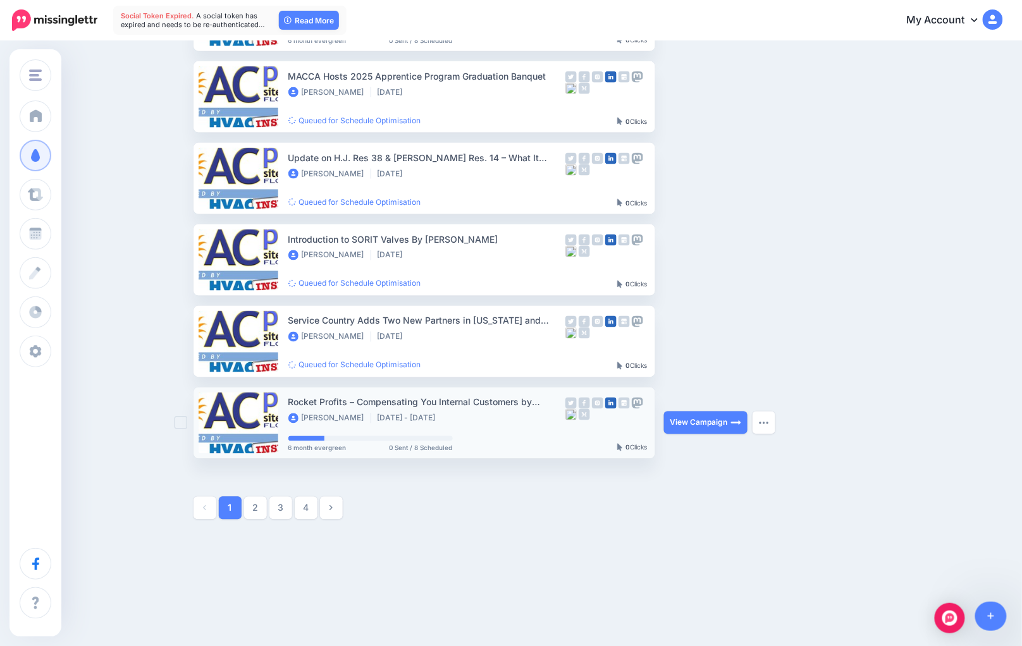
click at [623, 445] on img at bounding box center [620, 448] width 6 height 8
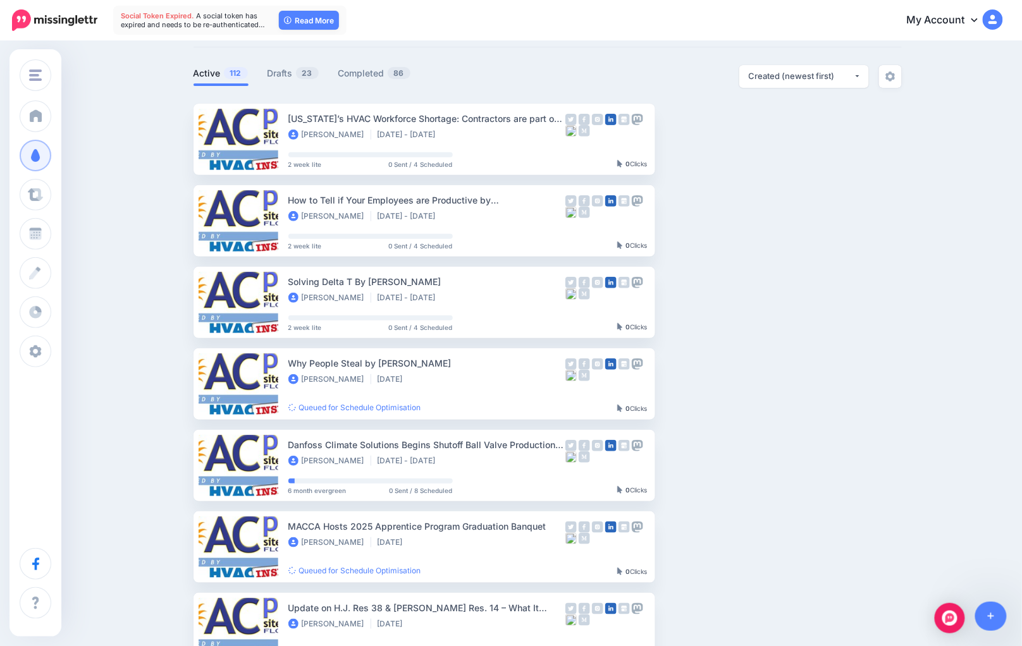
scroll to position [0, 0]
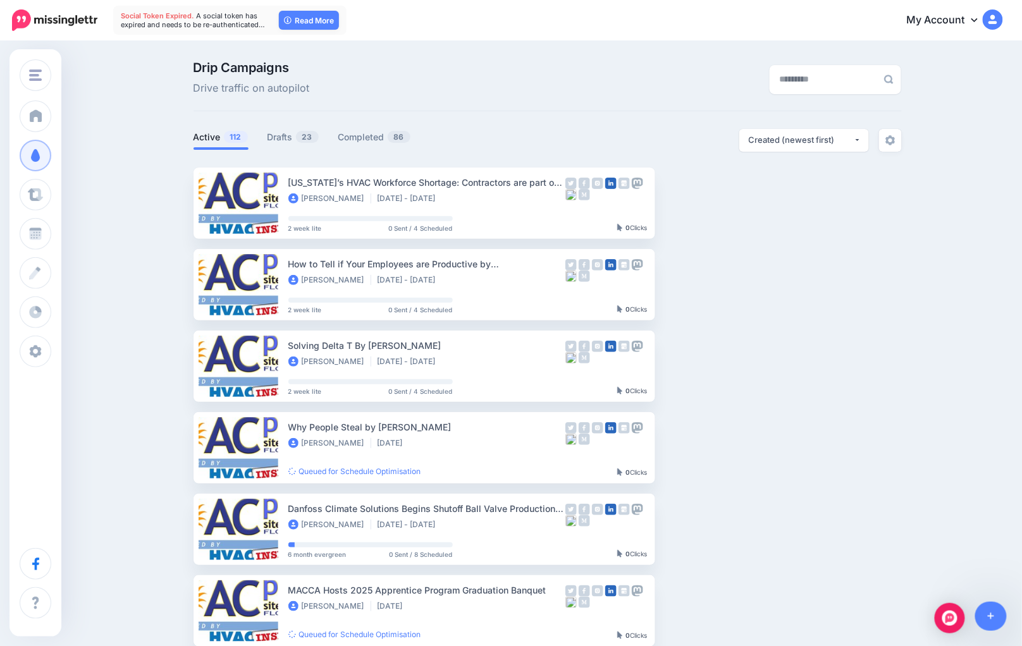
click at [288, 125] on div "Drip Campaigns Drive traffic on autopilot Active 112 23 86" at bounding box center [547, 547] width 727 height 973
click at [288, 142] on link "Drafts 23" at bounding box center [293, 137] width 52 height 15
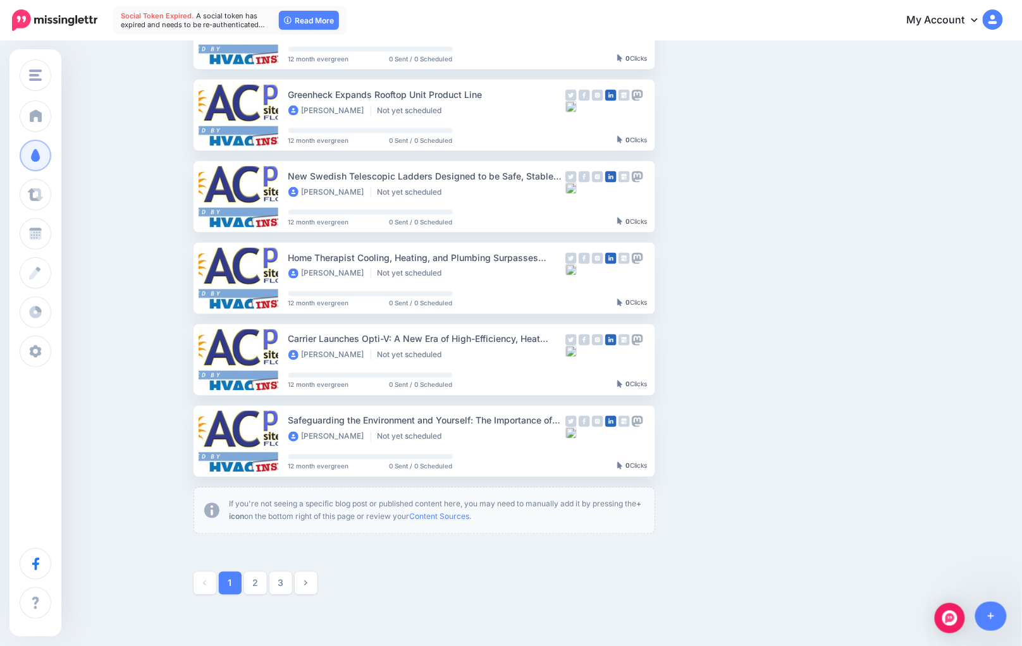
scroll to position [496, 0]
click at [187, 441] on ins at bounding box center [181, 440] width 13 height 13
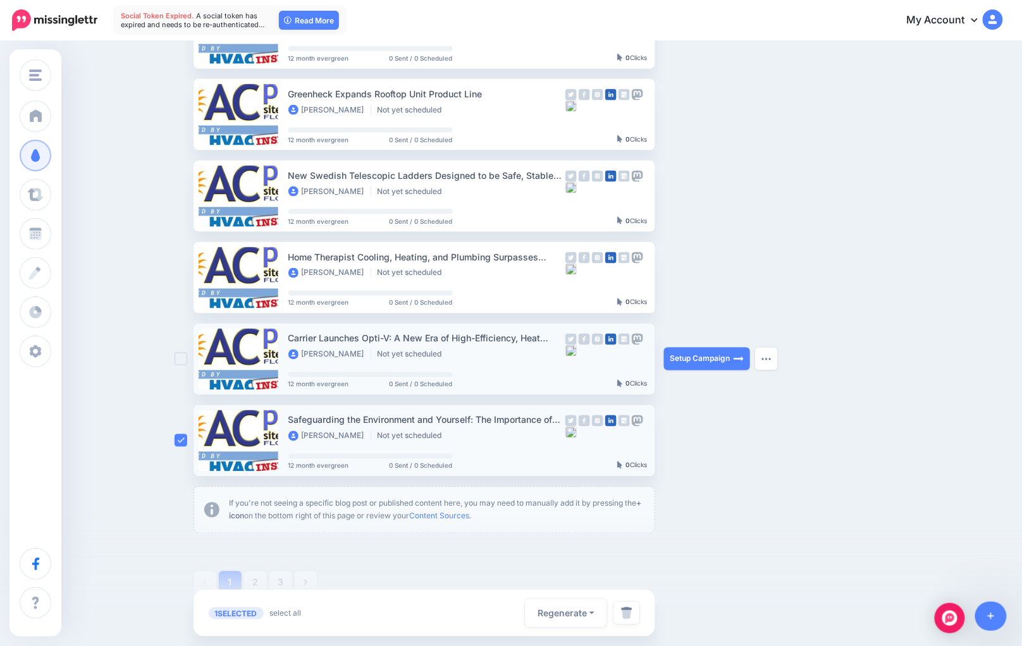
click at [187, 353] on ins at bounding box center [181, 359] width 13 height 13
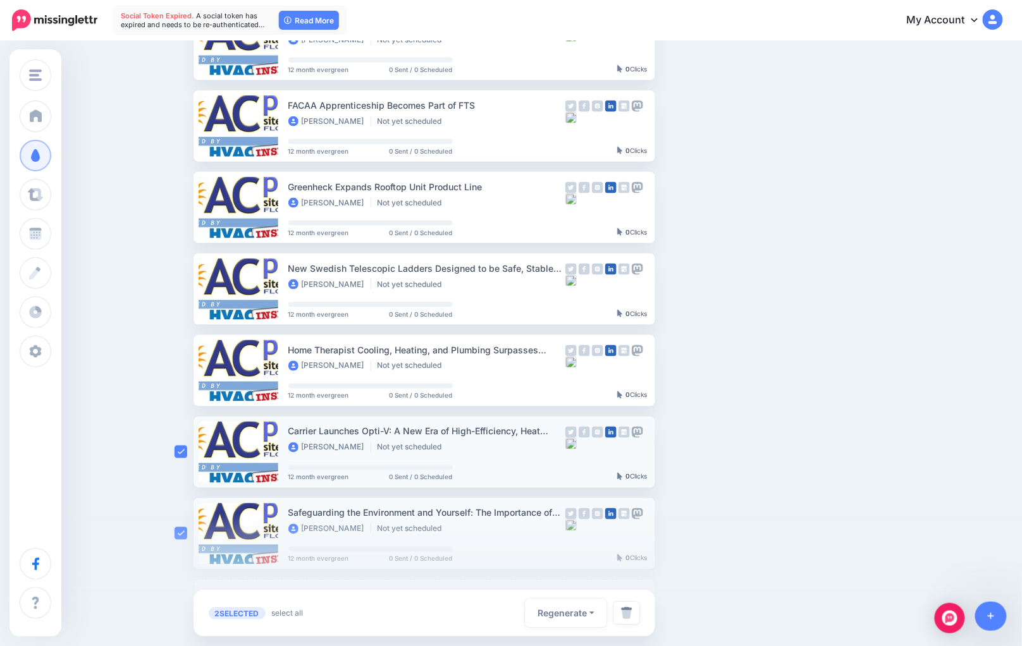
scroll to position [362, 0]
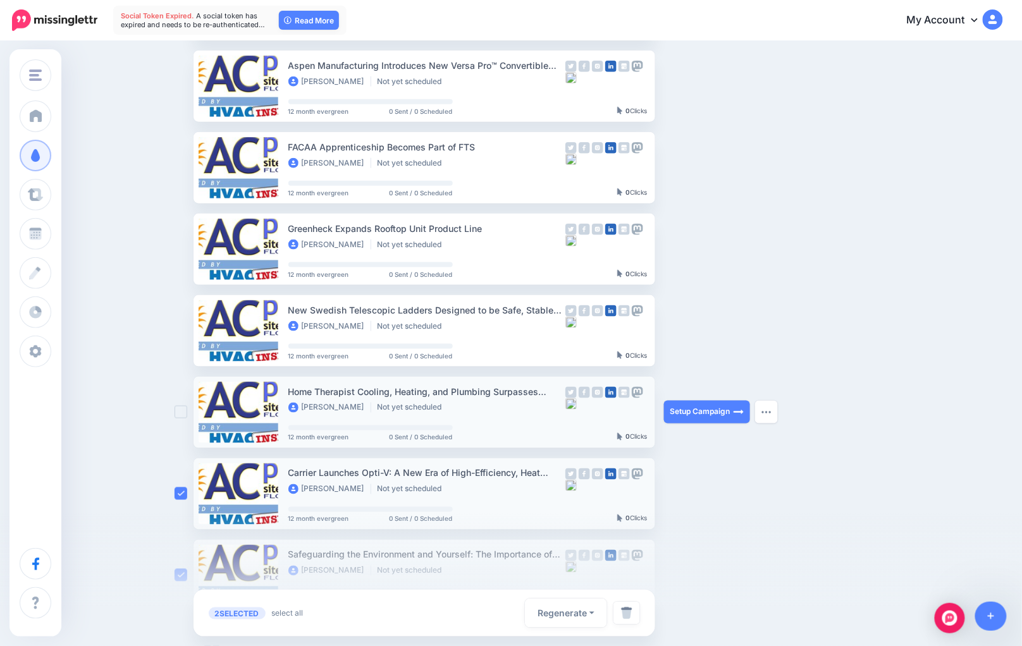
click at [183, 403] on div at bounding box center [184, 412] width 19 height 71
click at [183, 407] on ins at bounding box center [181, 412] width 13 height 13
click at [187, 324] on ins at bounding box center [181, 330] width 13 height 13
click at [187, 250] on ins at bounding box center [181, 249] width 13 height 13
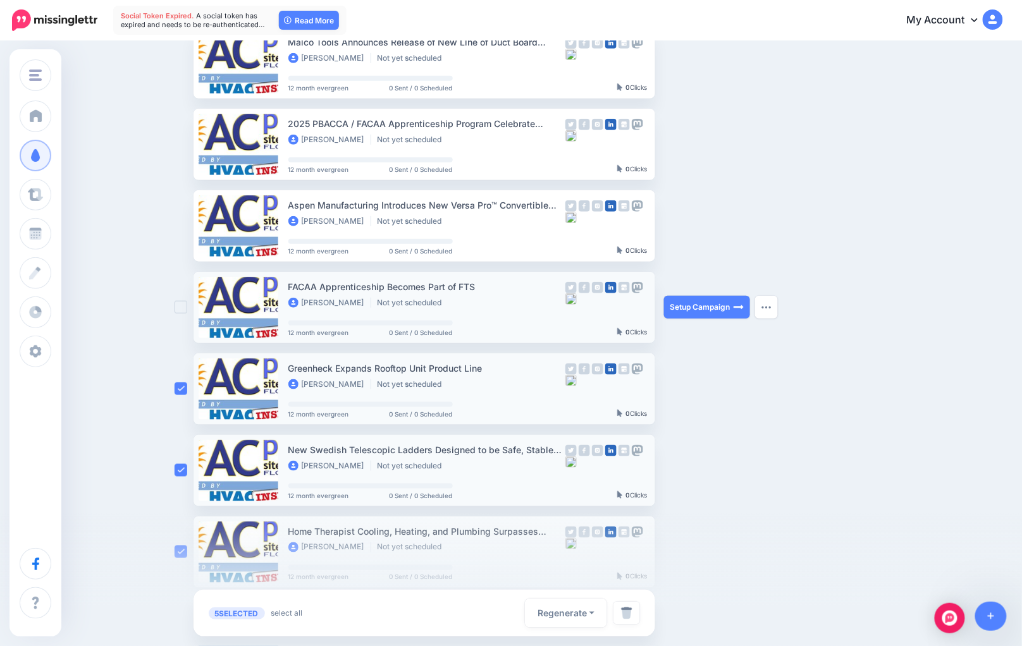
scroll to position [204, 0]
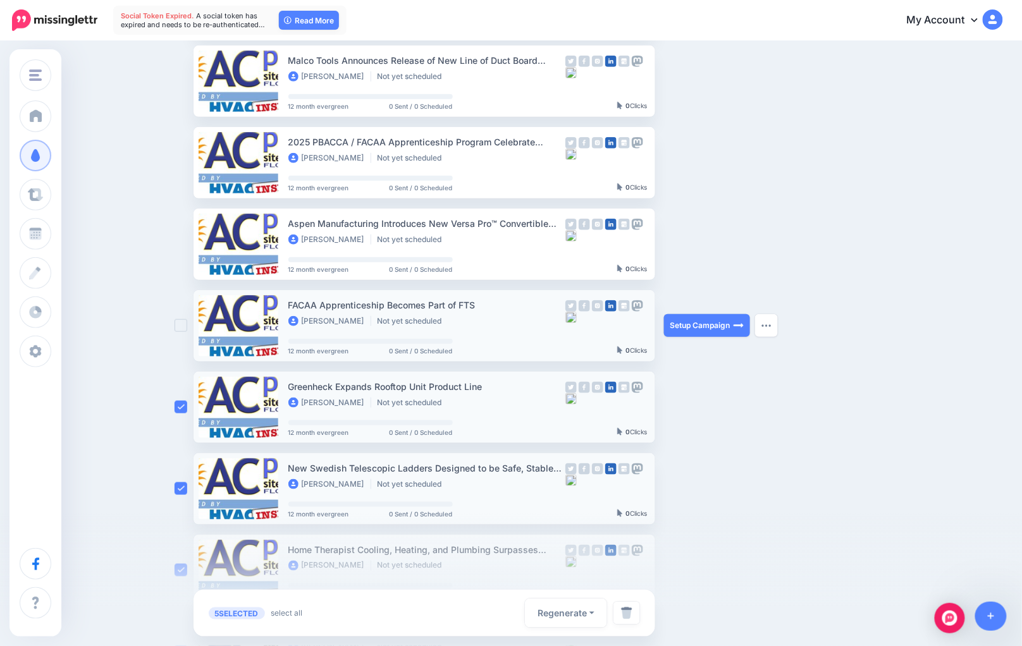
click at [187, 320] on ins at bounding box center [181, 325] width 13 height 13
click at [180, 246] on ins at bounding box center [181, 244] width 13 height 13
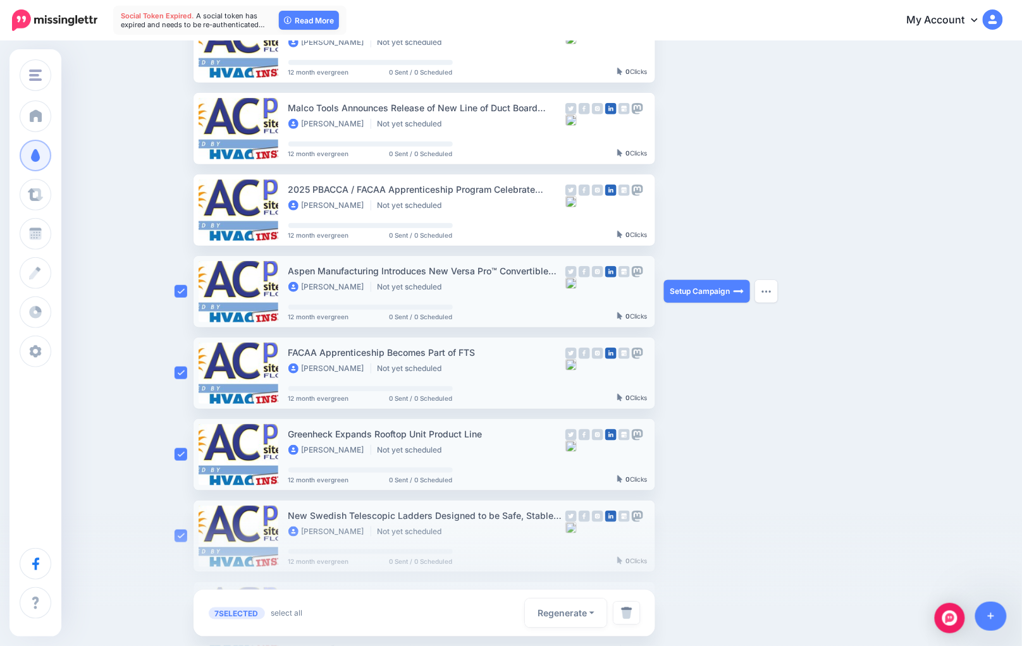
scroll to position [152, 0]
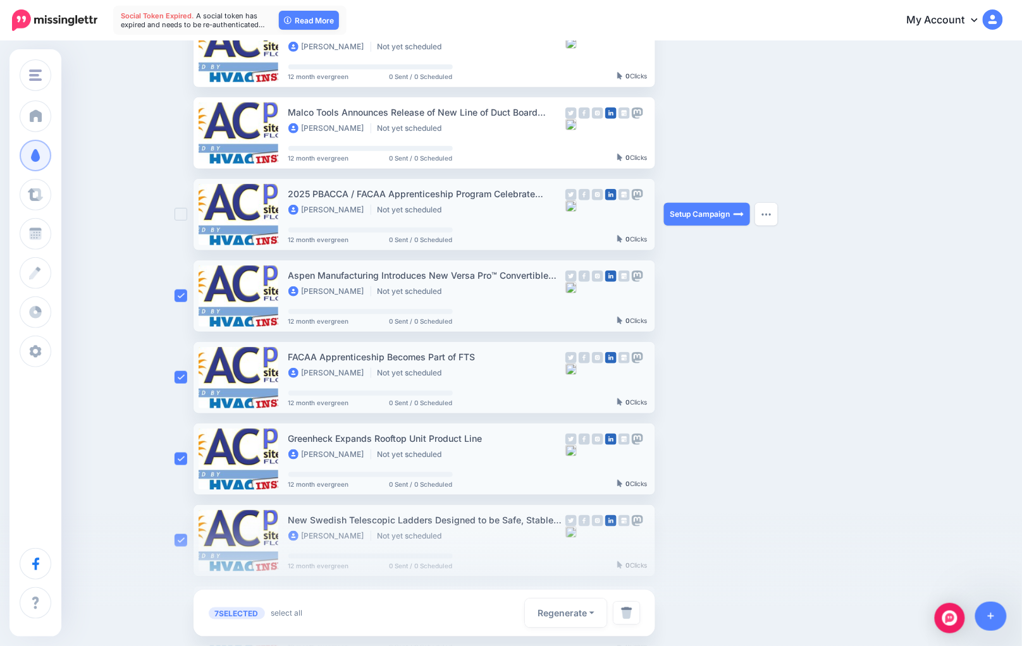
click at [186, 211] on ins at bounding box center [181, 214] width 13 height 13
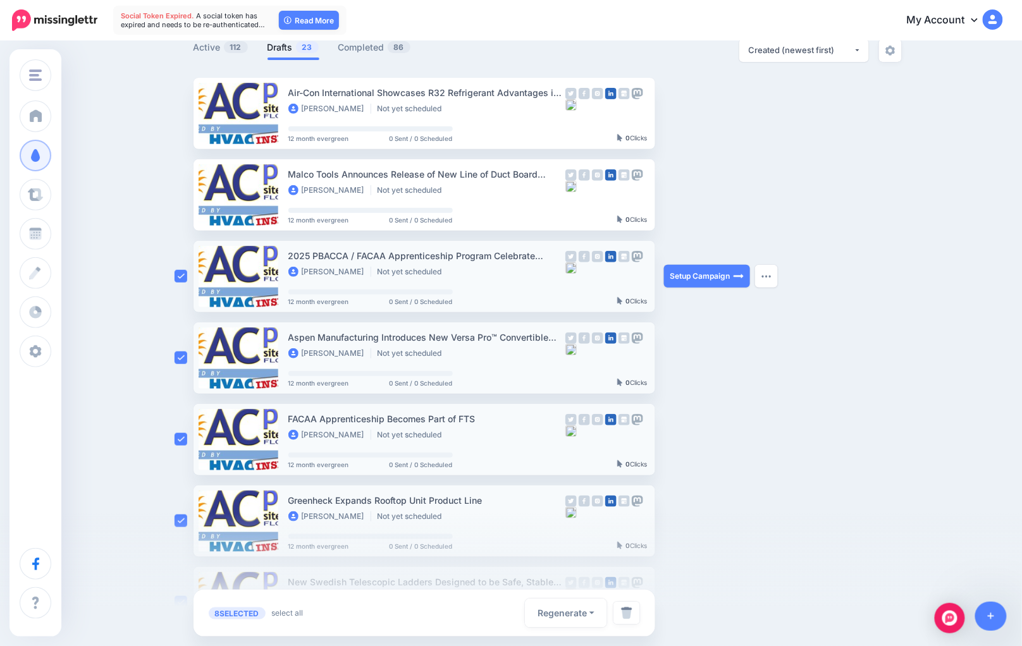
scroll to position [91, 0]
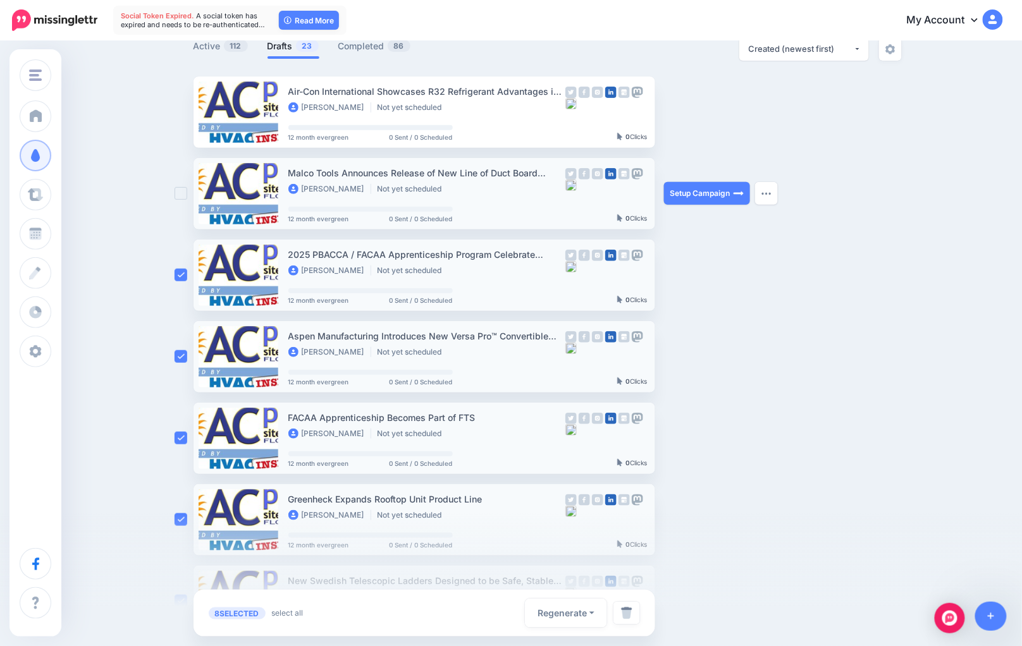
click at [185, 195] on ins at bounding box center [181, 193] width 13 height 13
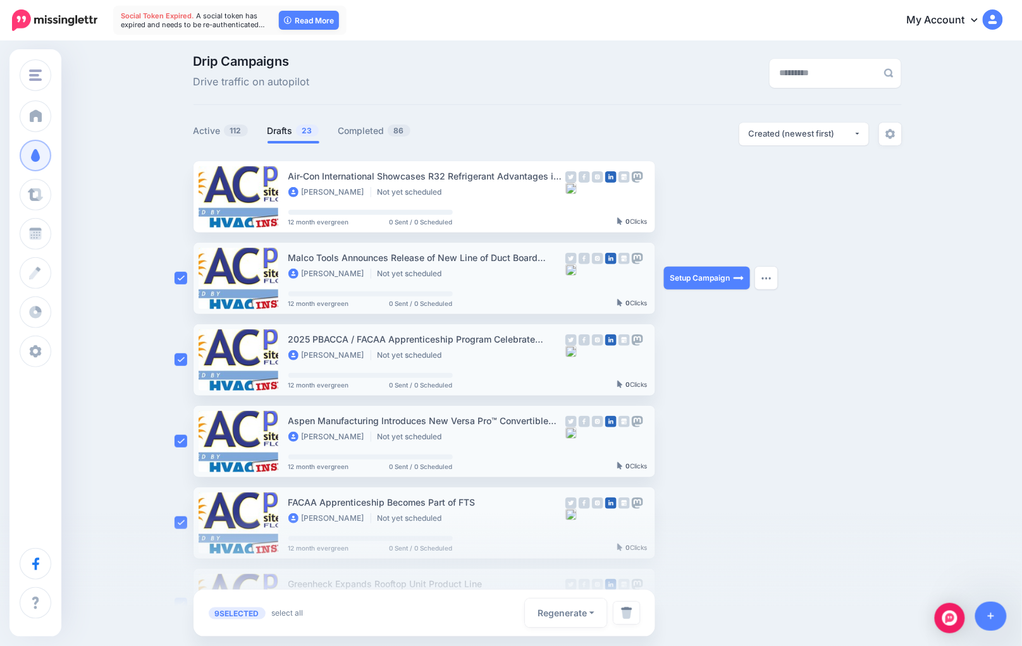
scroll to position [0, 0]
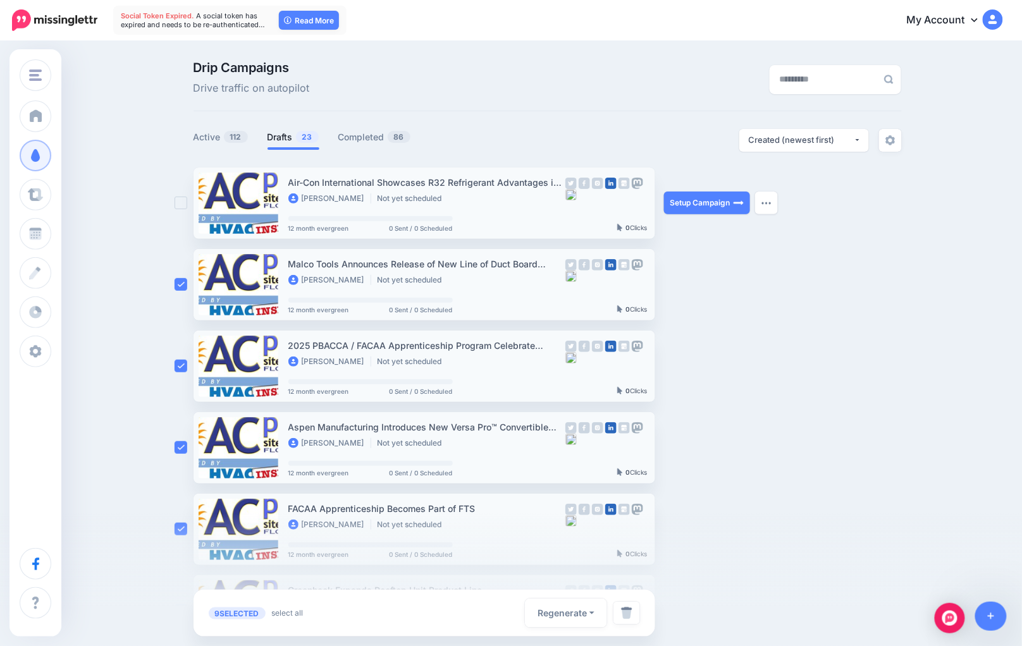
click at [185, 206] on ins at bounding box center [181, 203] width 13 height 13
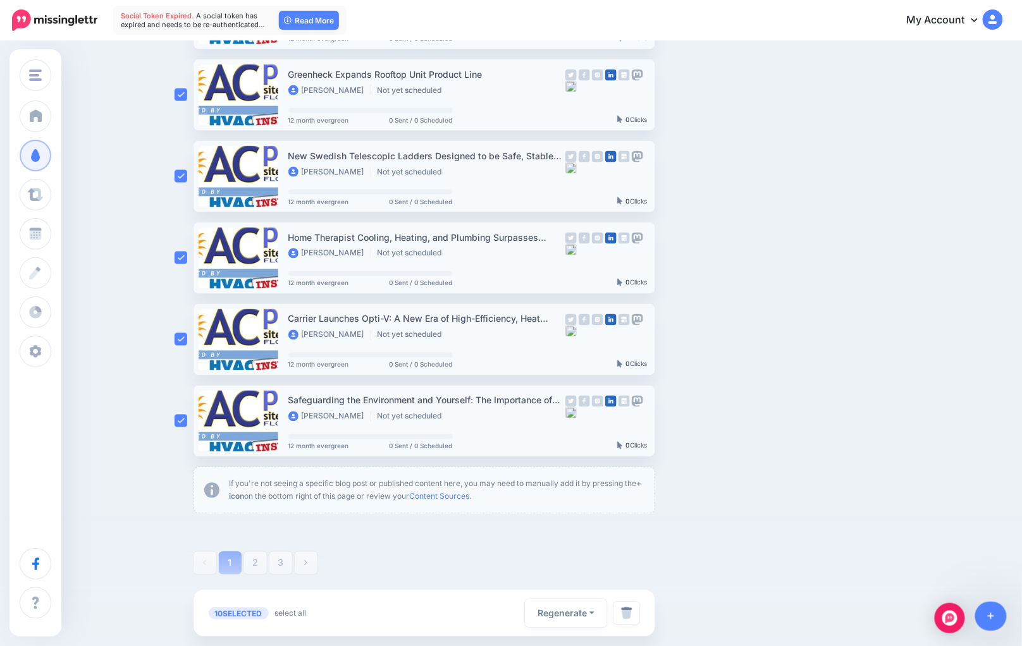
scroll to position [513, 0]
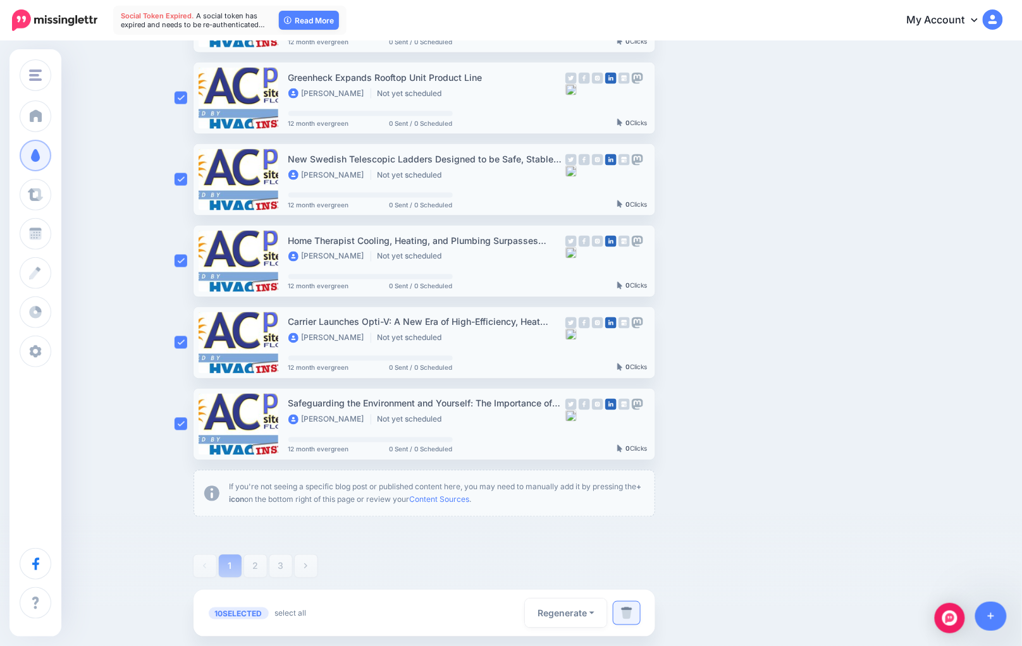
click at [632, 618] on img at bounding box center [626, 613] width 11 height 13
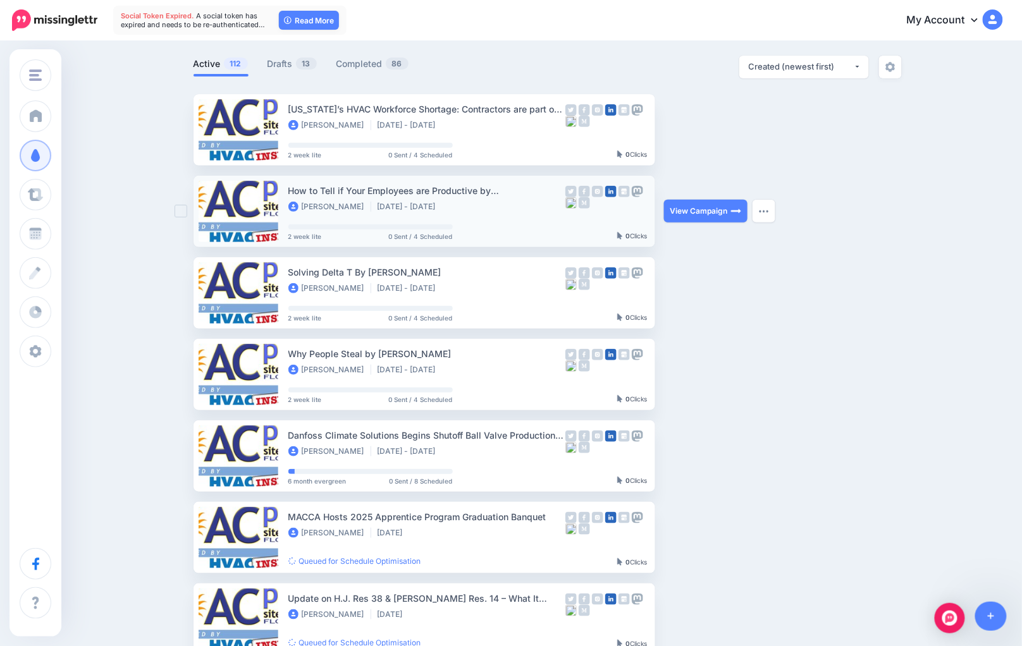
scroll to position [73, 0]
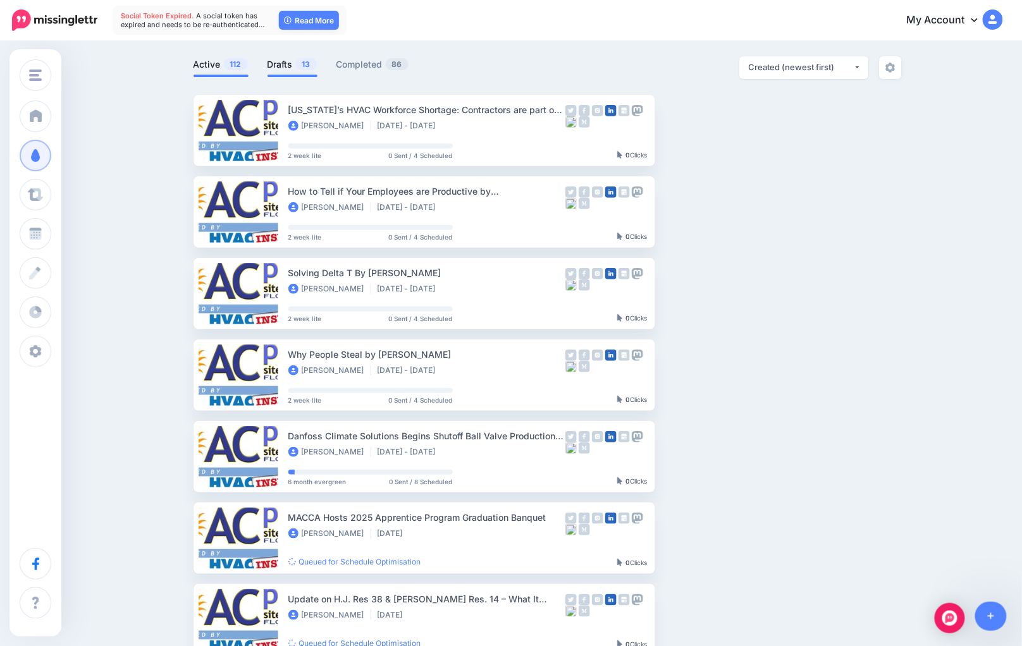
click at [292, 59] on link "Drafts 13" at bounding box center [292, 64] width 50 height 15
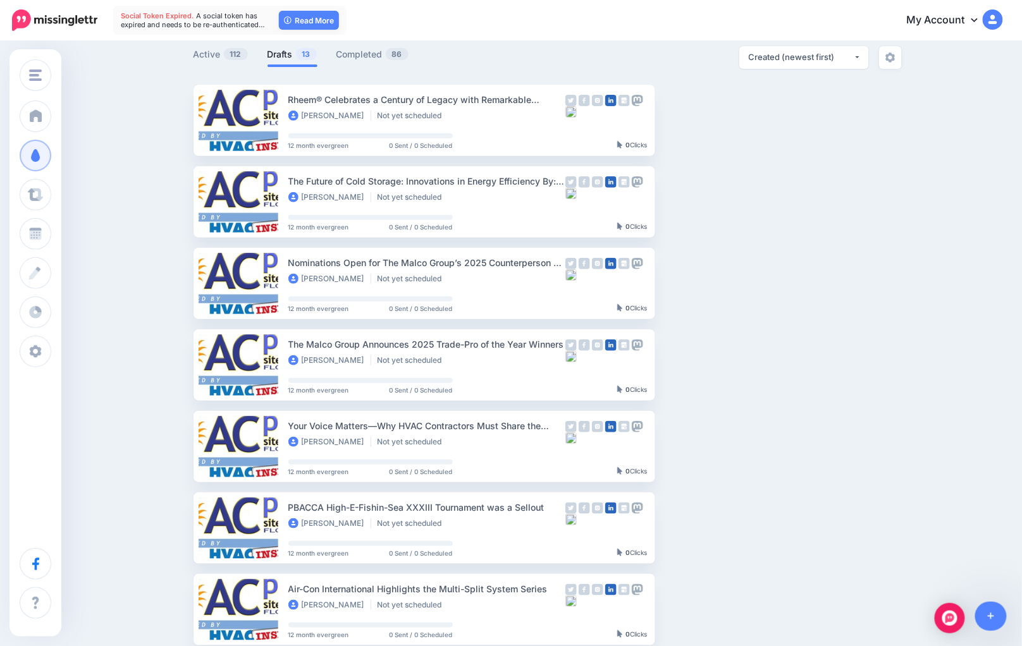
scroll to position [90, 0]
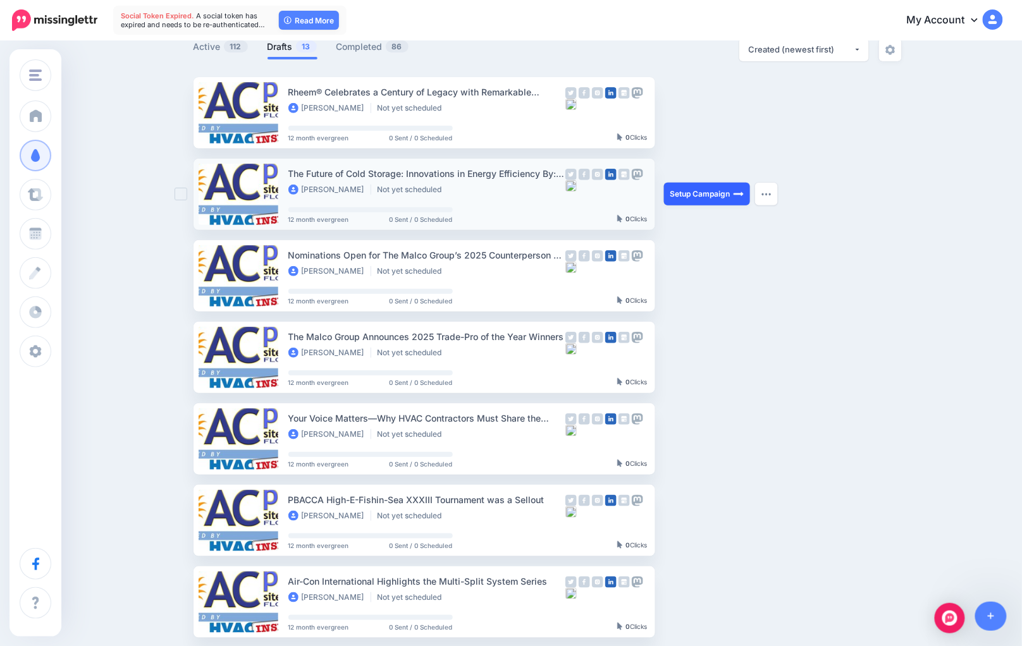
click at [718, 193] on link "Setup Campaign" at bounding box center [707, 194] width 86 height 23
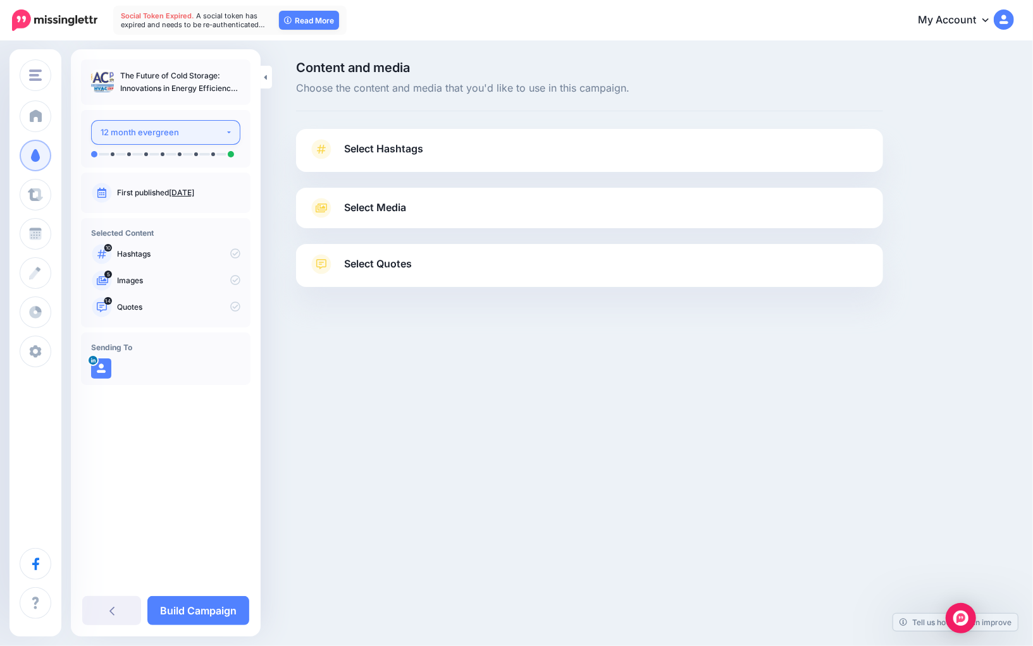
click at [163, 141] on button "12 month evergreen" at bounding box center [165, 132] width 149 height 25
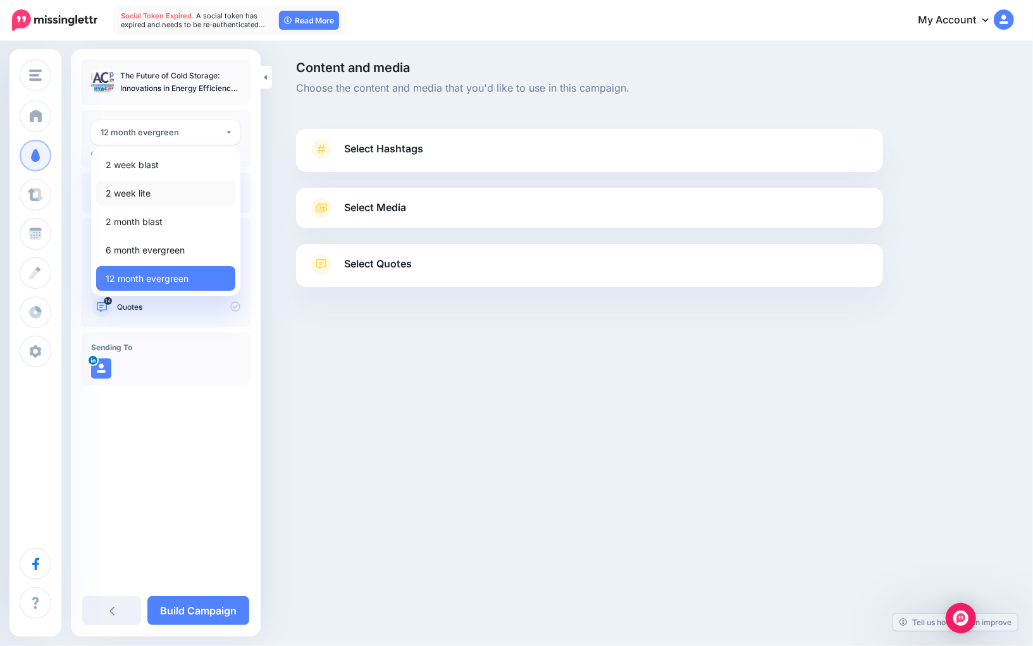
click at [163, 193] on link "2 week lite" at bounding box center [165, 193] width 139 height 25
select select "******"
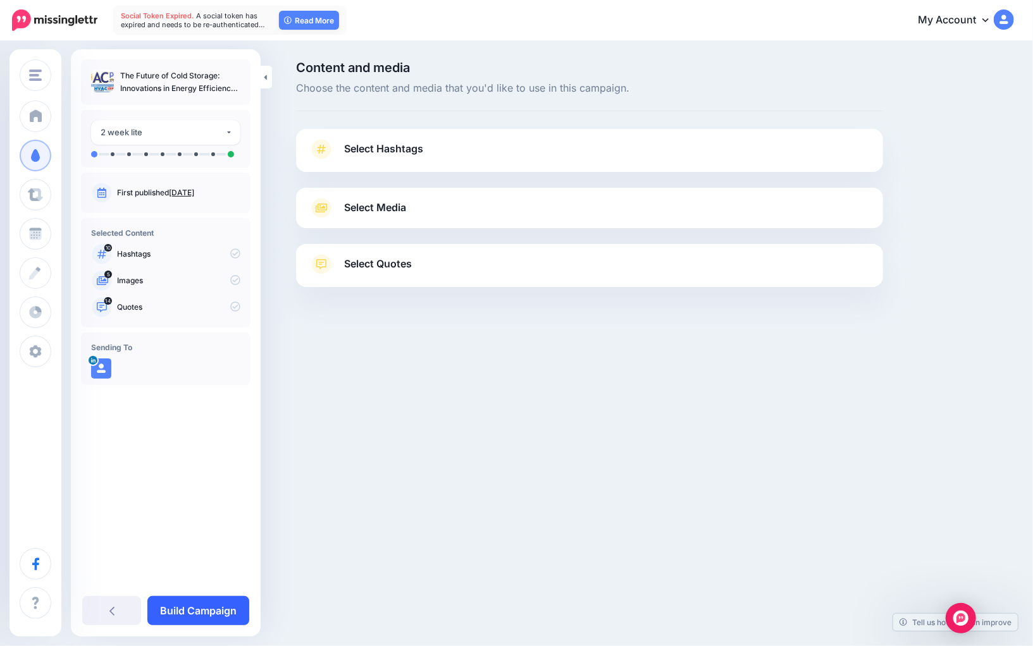
click at [211, 597] on link "Build Campaign" at bounding box center [198, 610] width 102 height 29
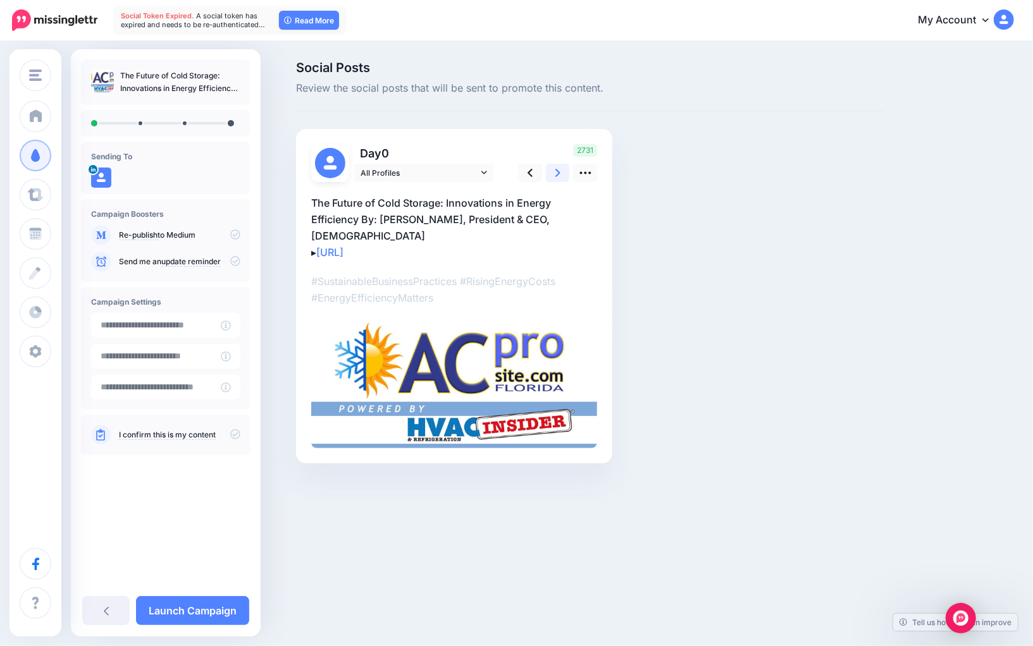
click at [553, 176] on link at bounding box center [558, 173] width 24 height 18
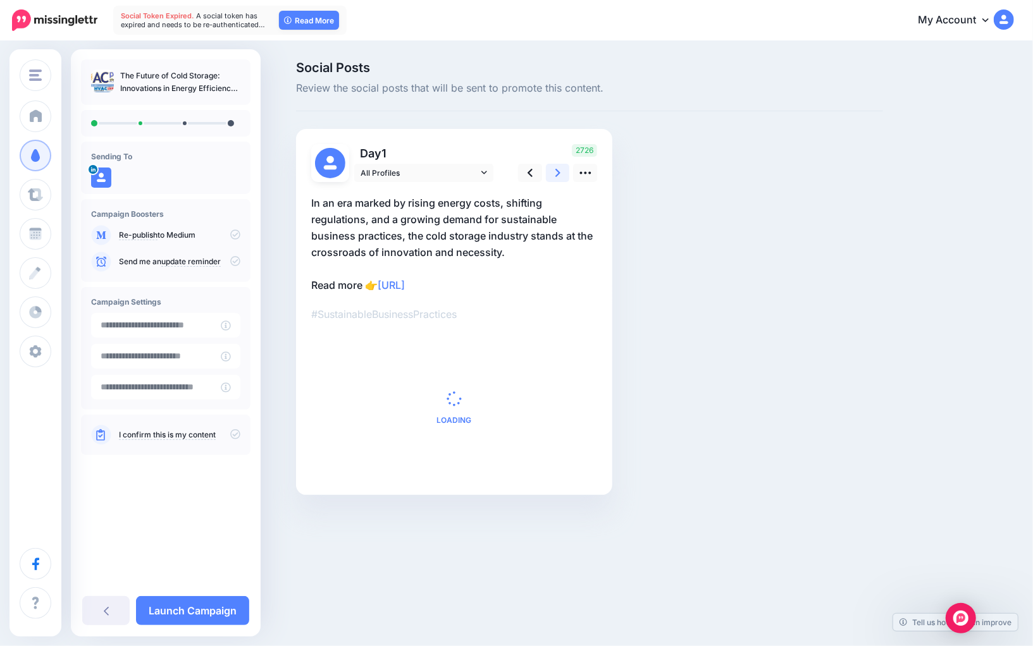
click at [553, 176] on link at bounding box center [558, 173] width 24 height 18
click at [553, 177] on link at bounding box center [558, 173] width 24 height 18
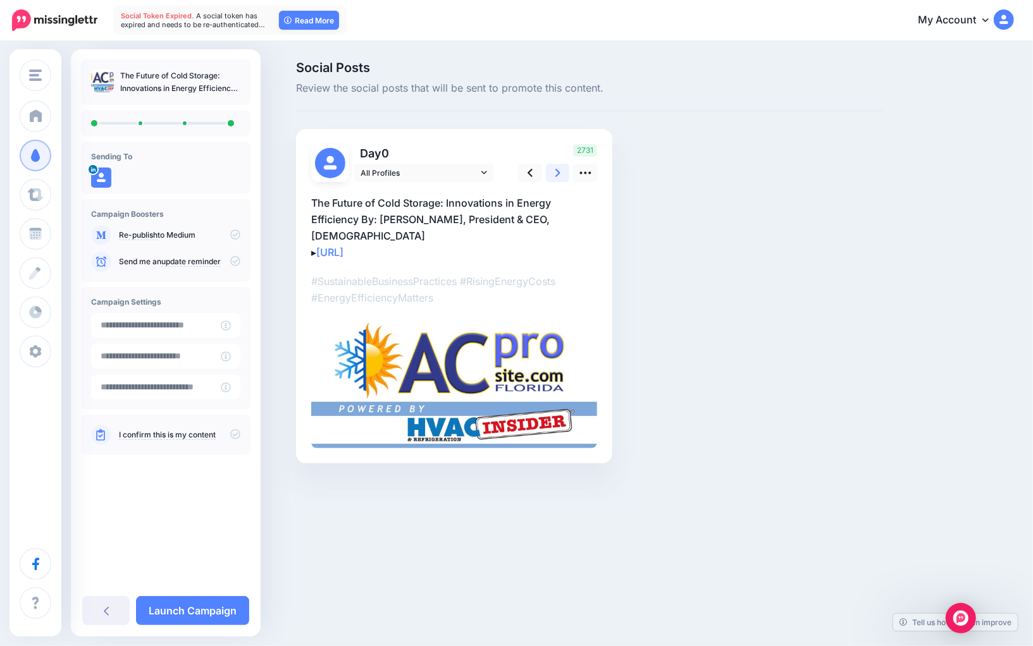
click at [553, 177] on link at bounding box center [558, 173] width 24 height 18
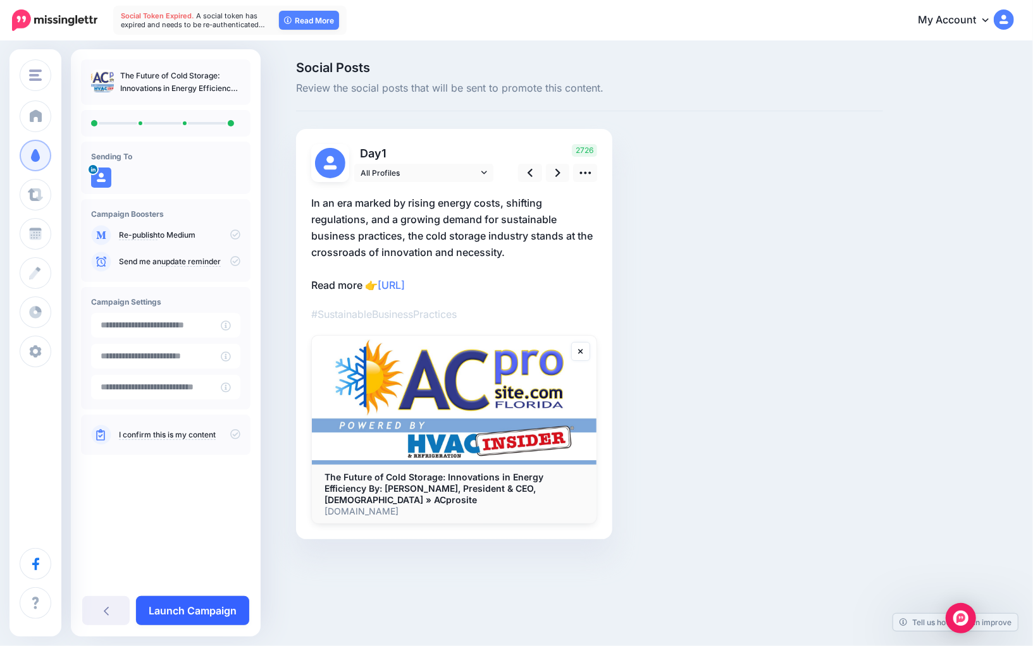
click at [234, 608] on link "Launch Campaign" at bounding box center [192, 610] width 113 height 29
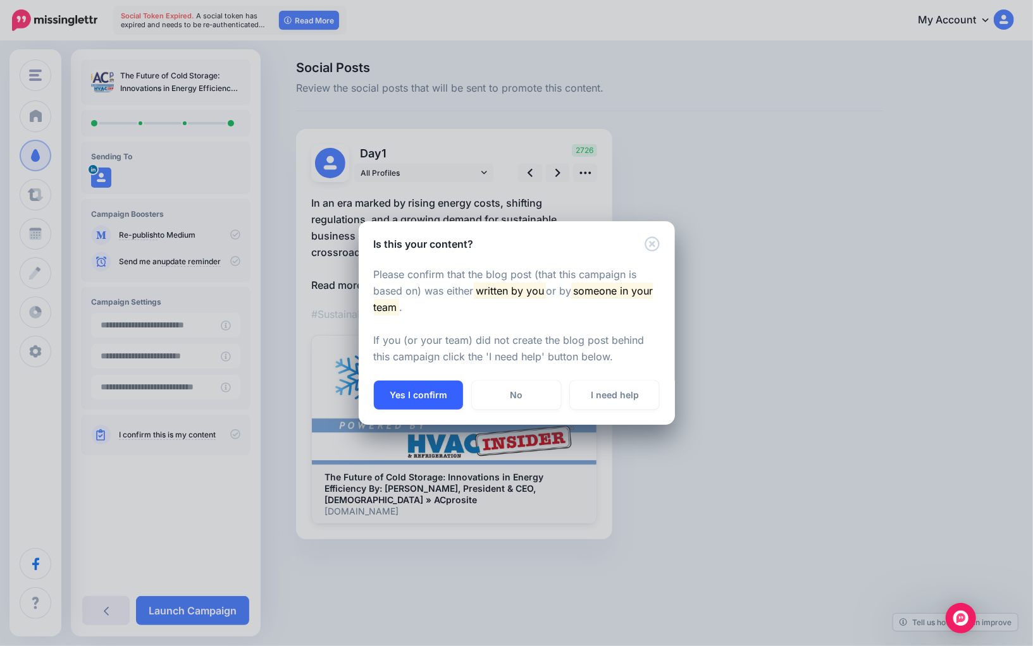
click at [440, 397] on button "Yes I confirm" at bounding box center [418, 395] width 89 height 29
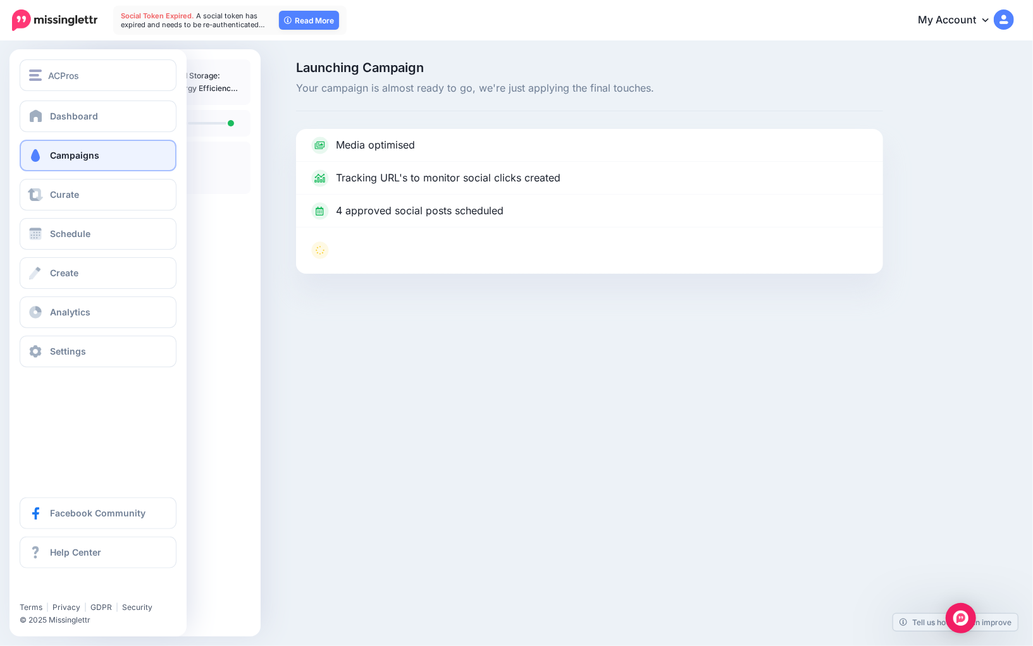
click at [88, 148] on link "Campaigns" at bounding box center [98, 156] width 157 height 32
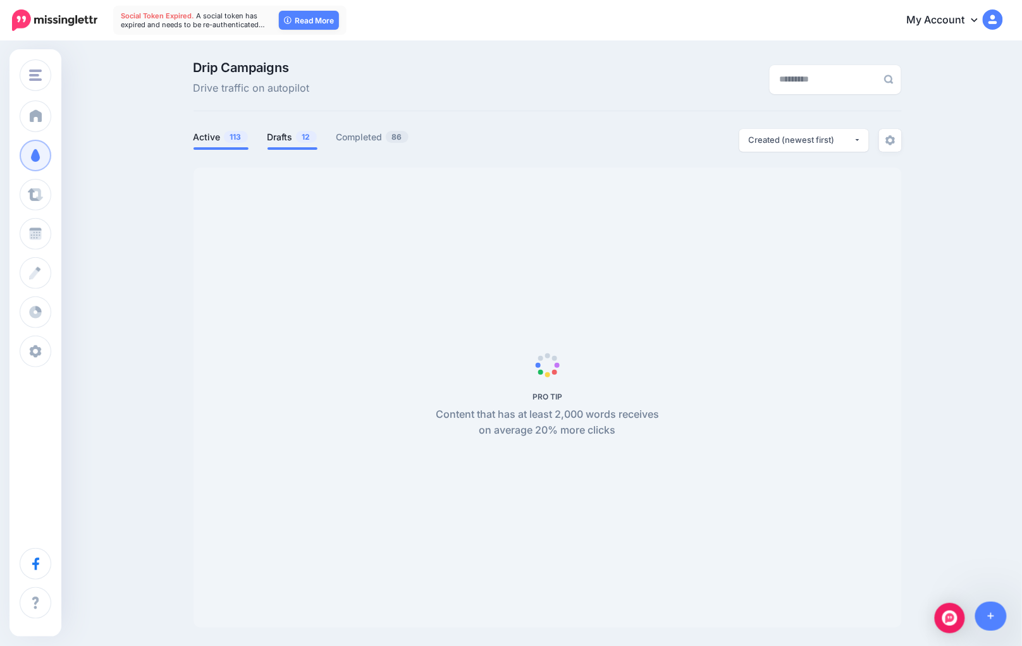
click at [294, 140] on link "Drafts 12" at bounding box center [292, 137] width 50 height 15
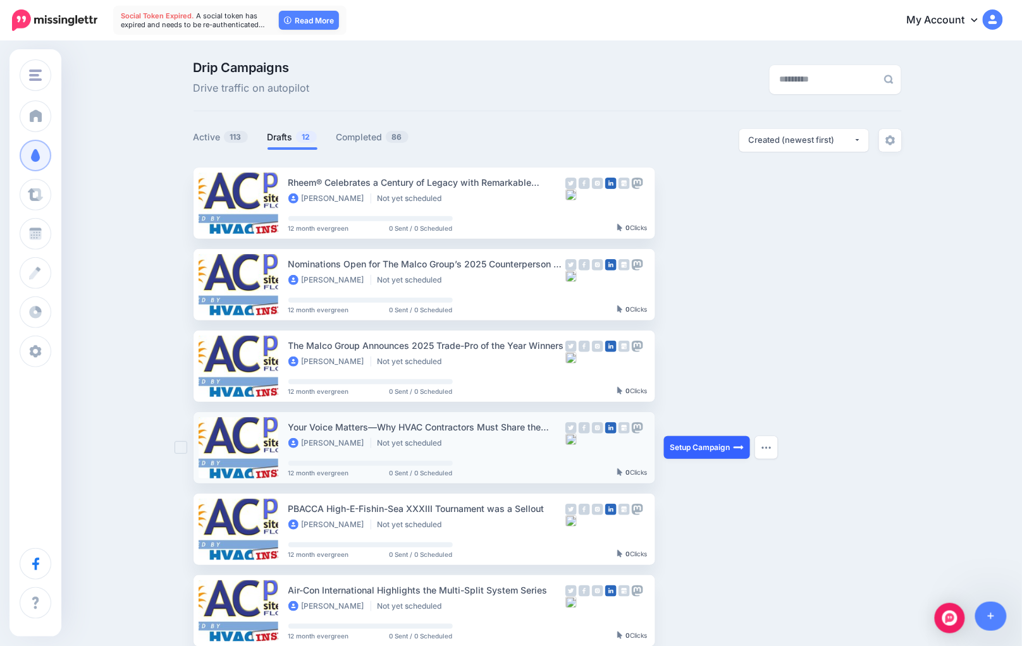
click at [687, 458] on link "Setup Campaign" at bounding box center [707, 447] width 86 height 23
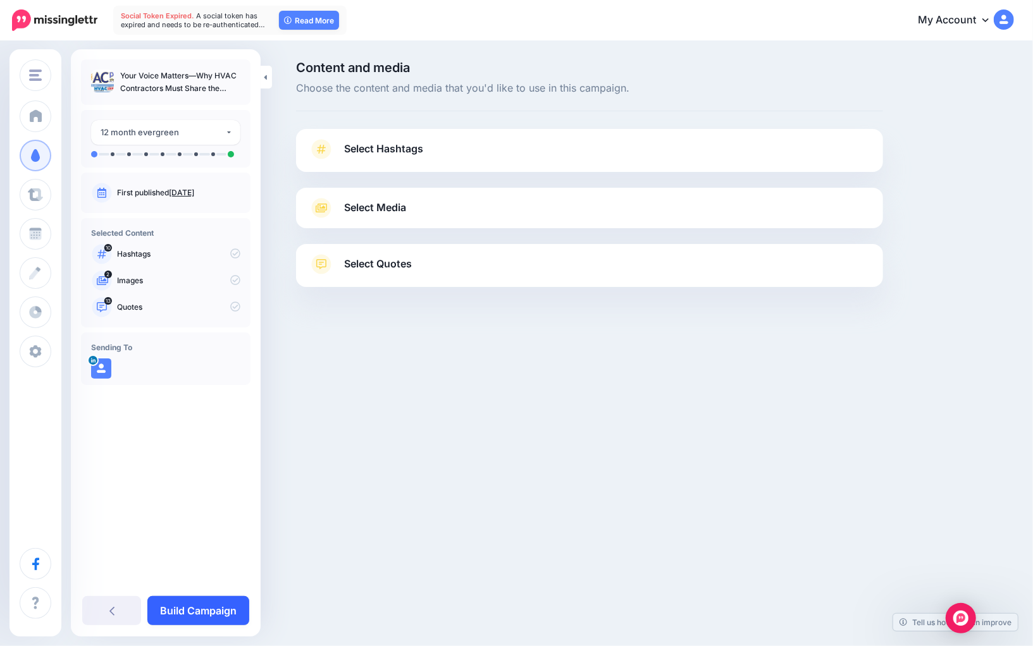
click at [212, 619] on link "Build Campaign" at bounding box center [198, 610] width 102 height 29
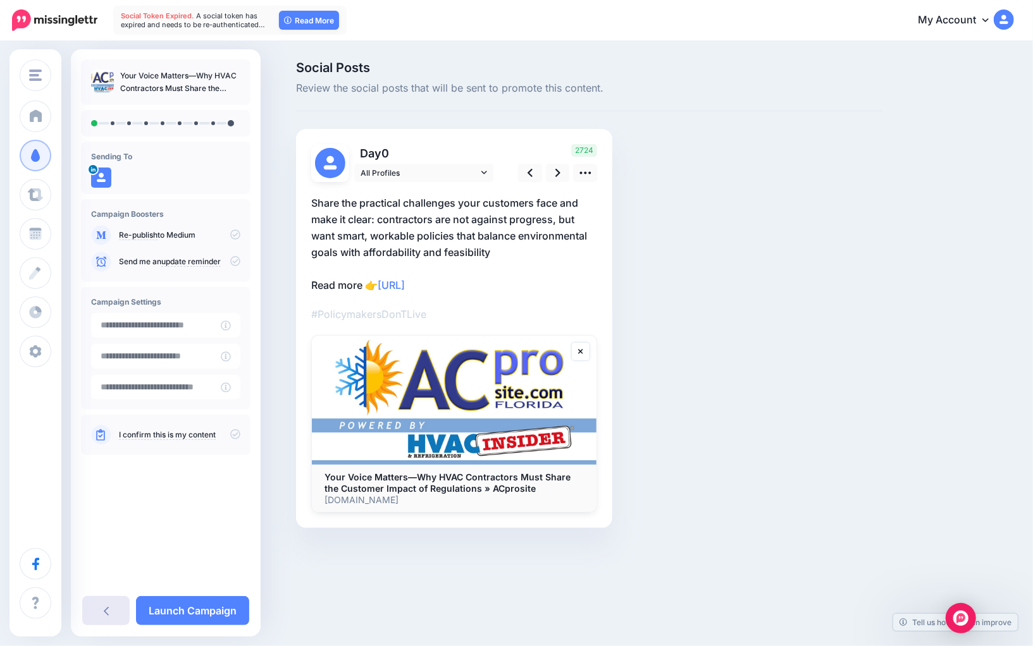
click at [93, 610] on link at bounding box center [105, 610] width 47 height 29
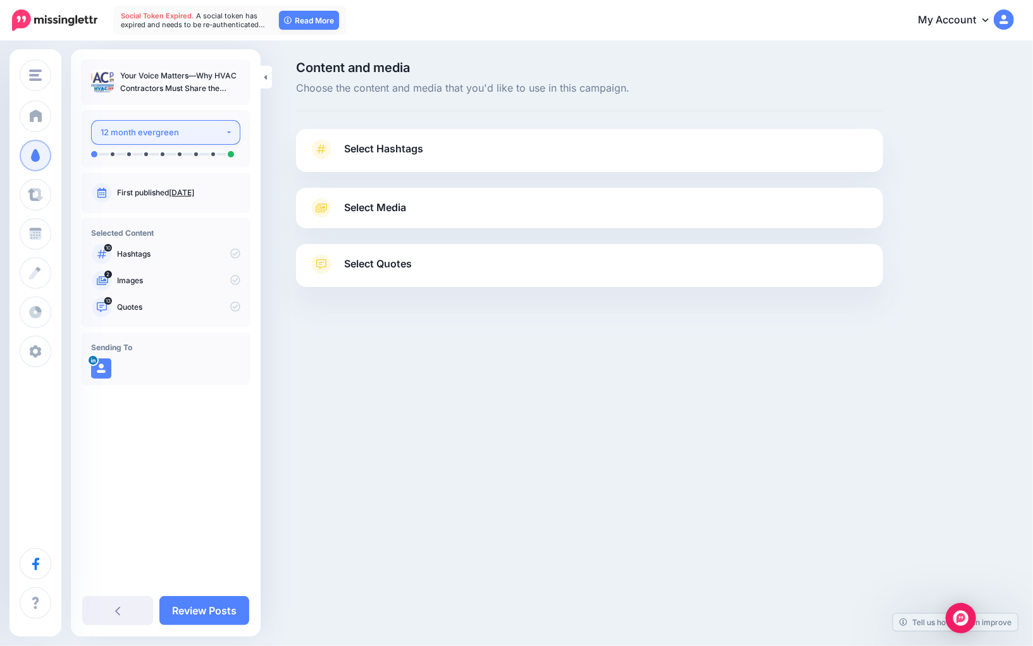
click at [206, 140] on button "12 month evergreen" at bounding box center [165, 132] width 149 height 25
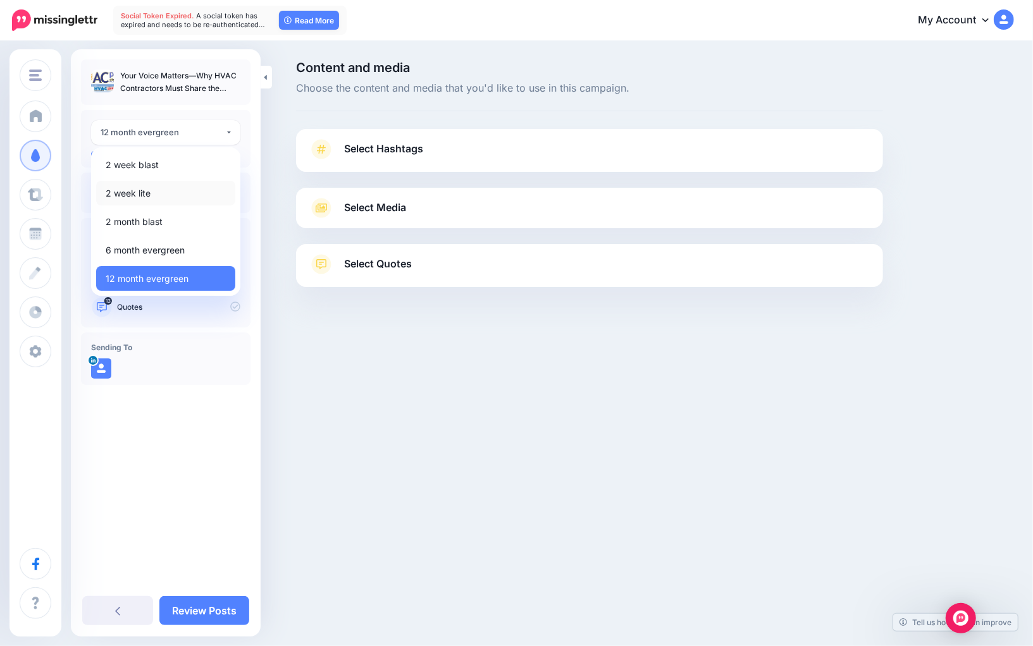
click at [197, 197] on link "2 week lite" at bounding box center [165, 193] width 139 height 25
select select "******"
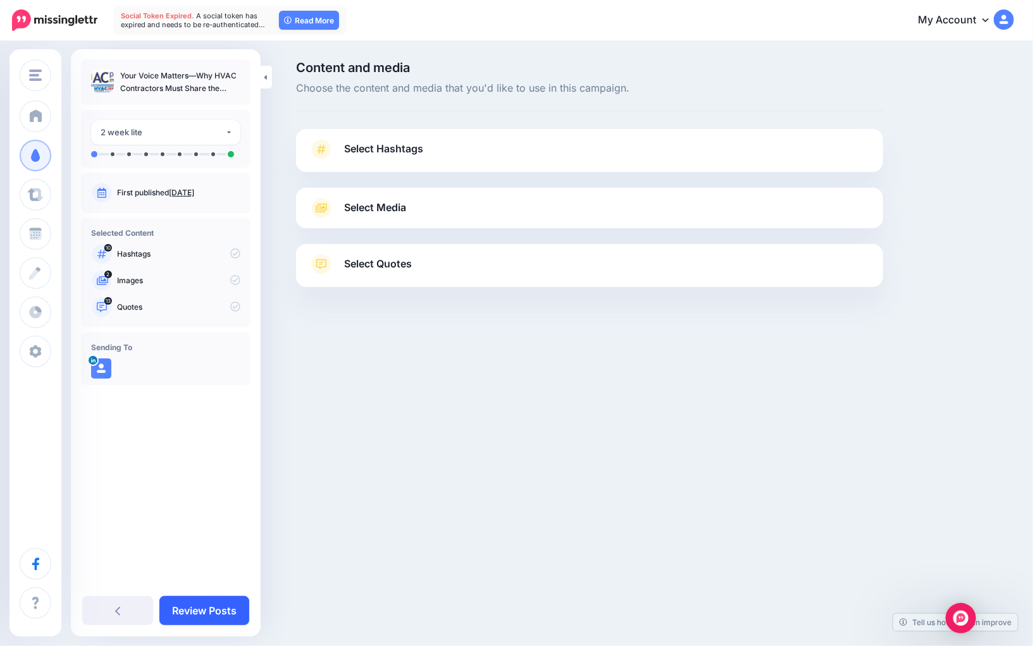
click at [209, 610] on link "Review Posts" at bounding box center [204, 610] width 90 height 29
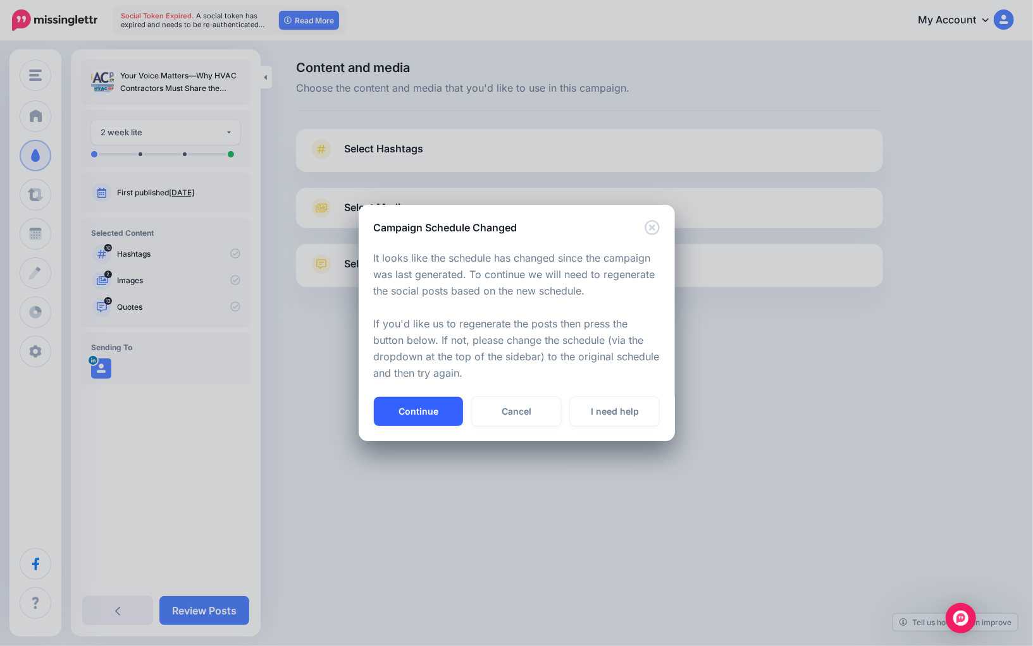
click at [399, 409] on button "Continue" at bounding box center [418, 411] width 89 height 29
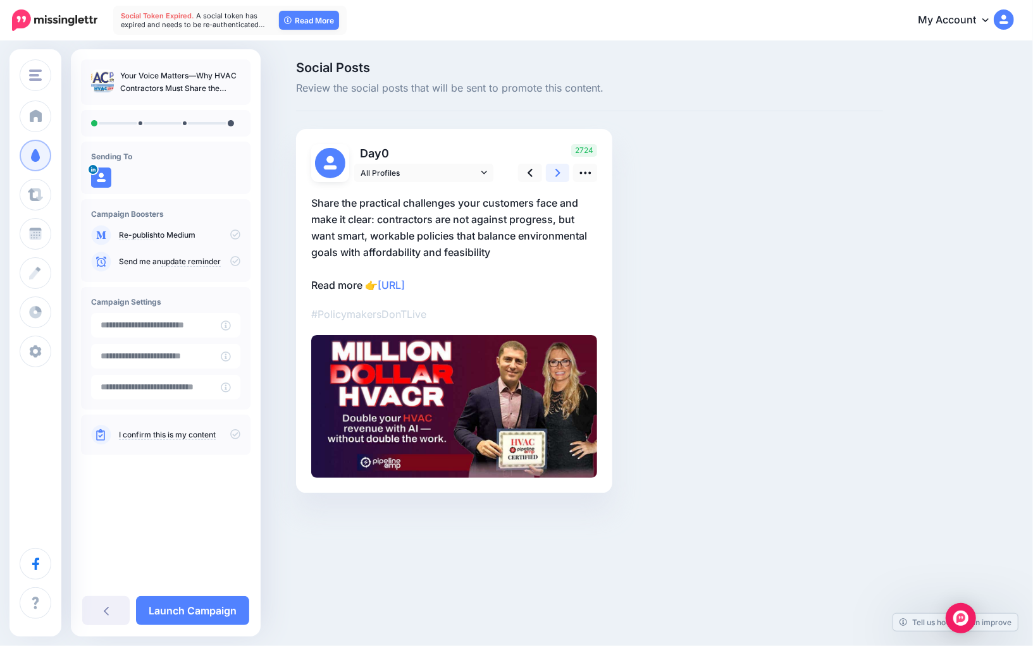
click at [556, 177] on icon at bounding box center [557, 172] width 5 height 13
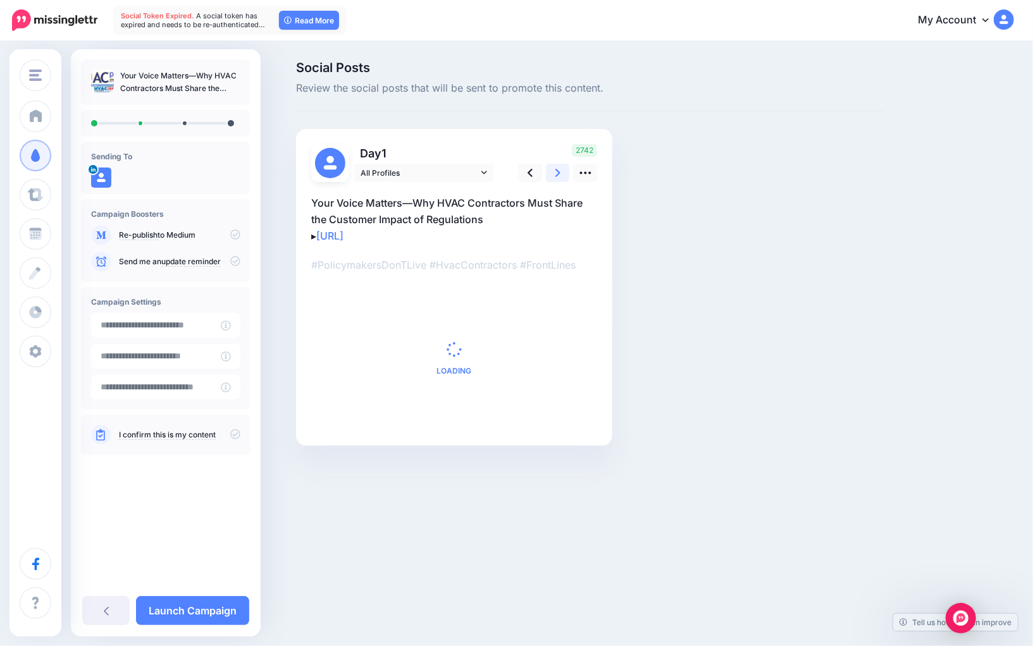
click at [556, 177] on icon at bounding box center [557, 172] width 5 height 13
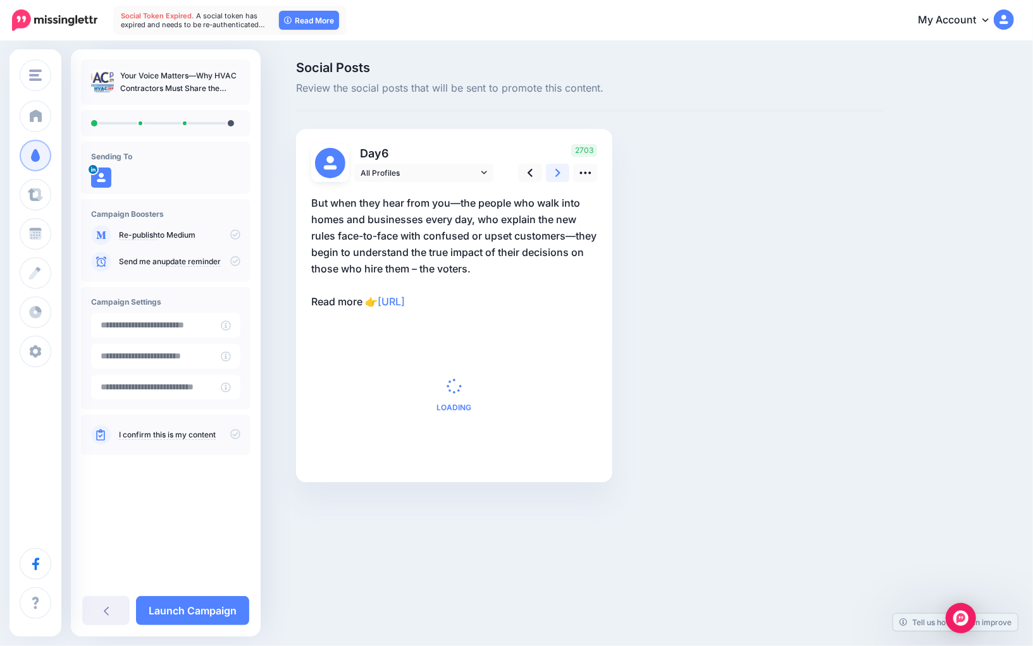
click at [556, 177] on icon at bounding box center [557, 172] width 5 height 13
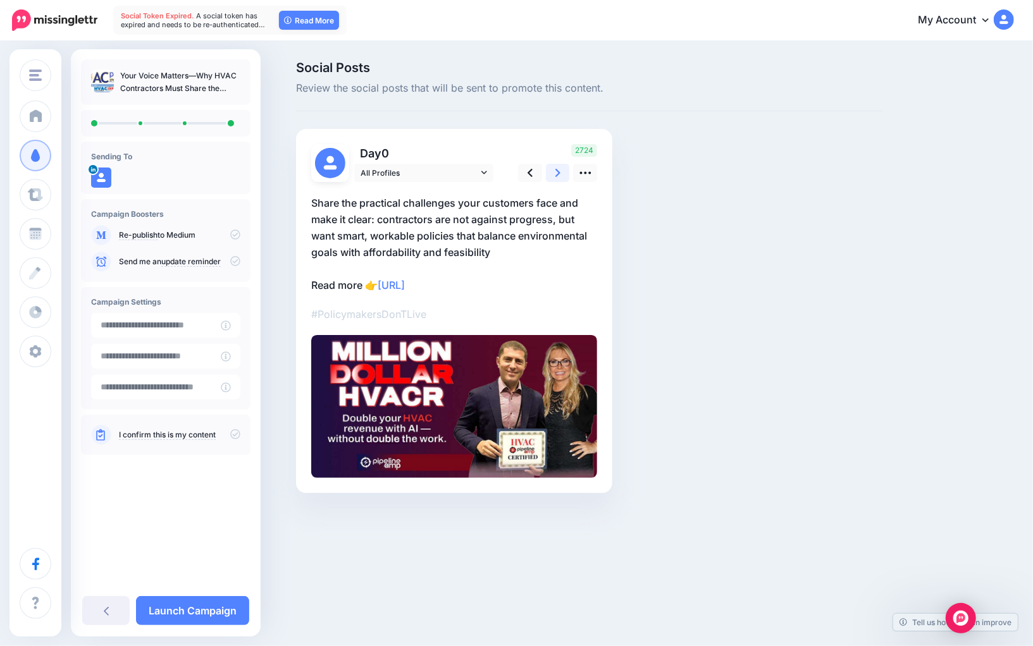
click at [556, 177] on icon at bounding box center [557, 172] width 5 height 13
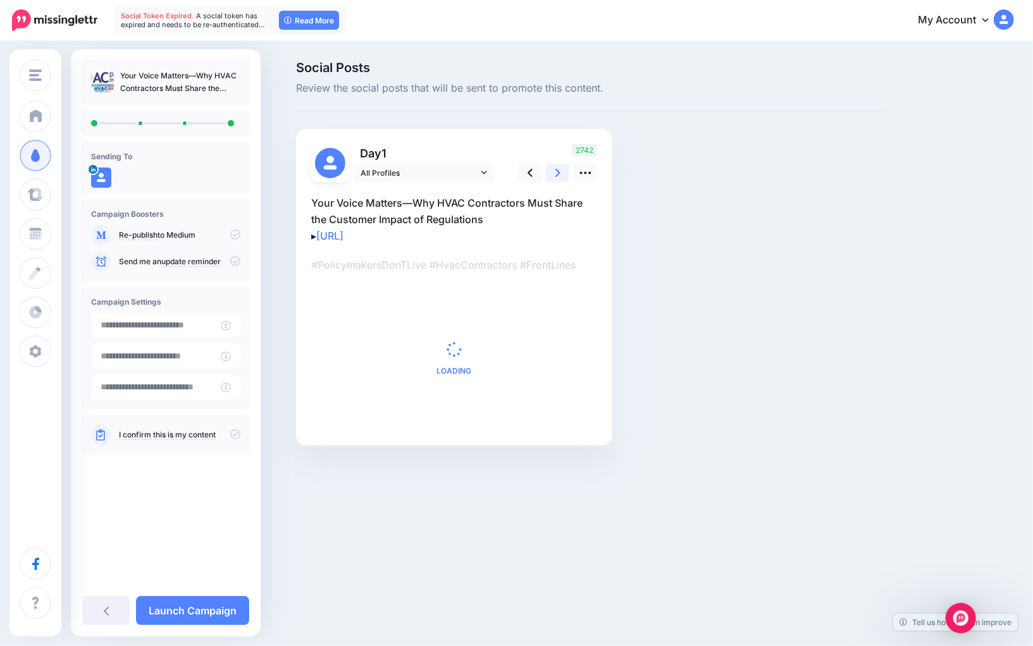
click at [556, 177] on icon at bounding box center [557, 172] width 5 height 13
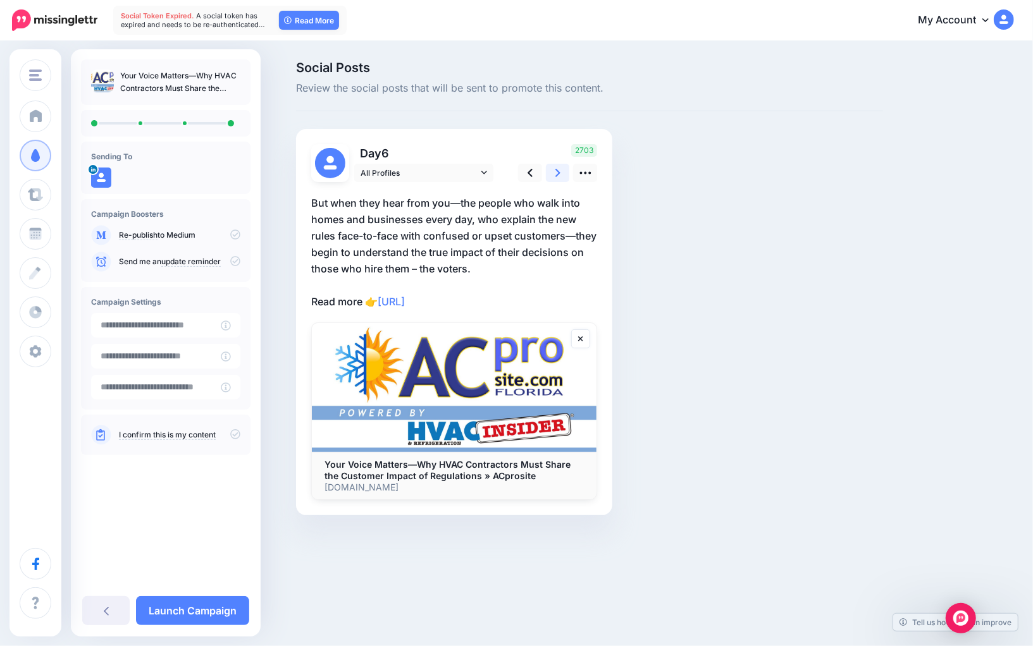
click at [556, 177] on icon at bounding box center [557, 172] width 5 height 13
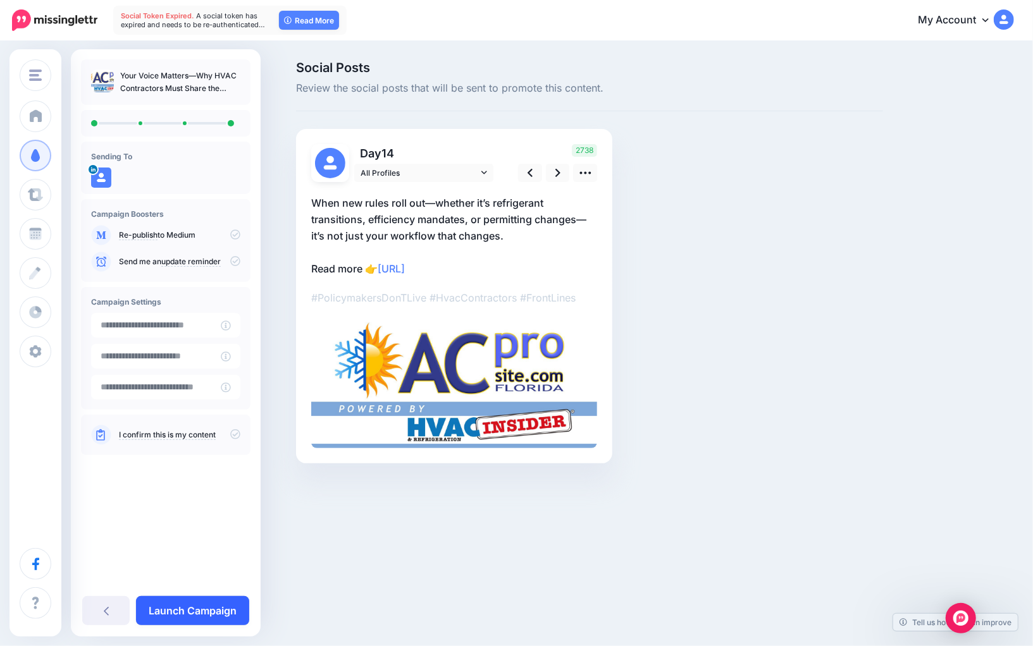
click at [206, 619] on link "Launch Campaign" at bounding box center [192, 610] width 113 height 29
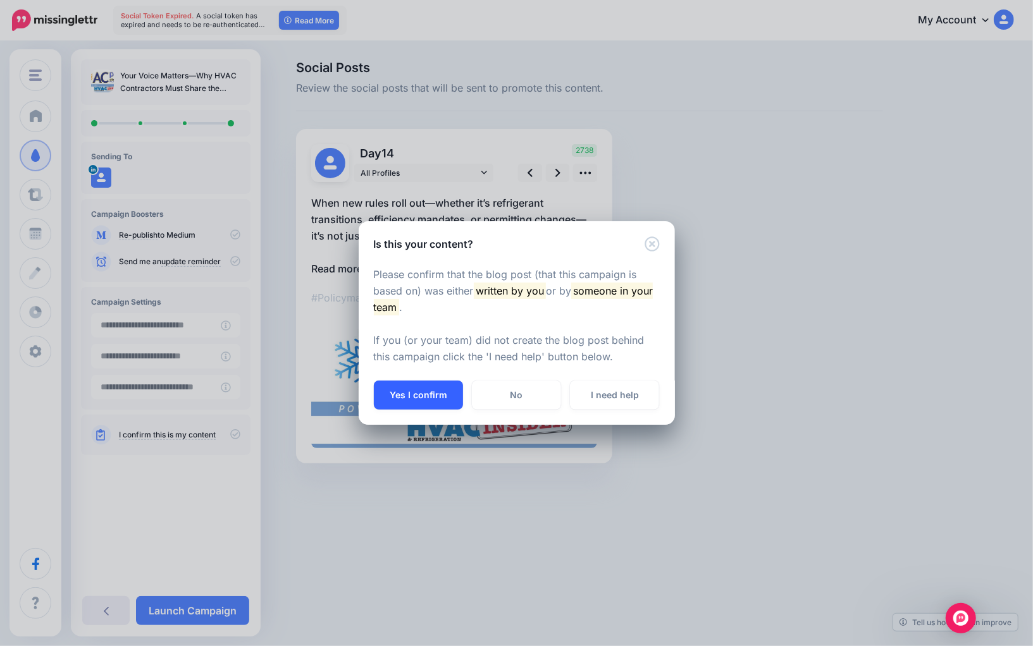
click at [442, 384] on button "Yes I confirm" at bounding box center [418, 395] width 89 height 29
